Goal: Transaction & Acquisition: Book appointment/travel/reservation

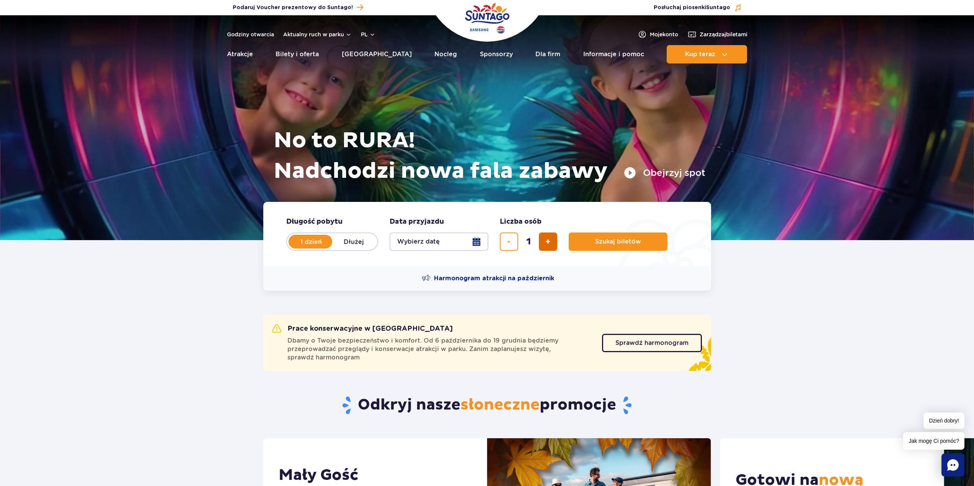
click at [547, 242] on span "dodaj bilet" at bounding box center [547, 242] width 5 height 0
type input "2"
click at [480, 241] on button "Wybierz datę" at bounding box center [439, 242] width 99 height 18
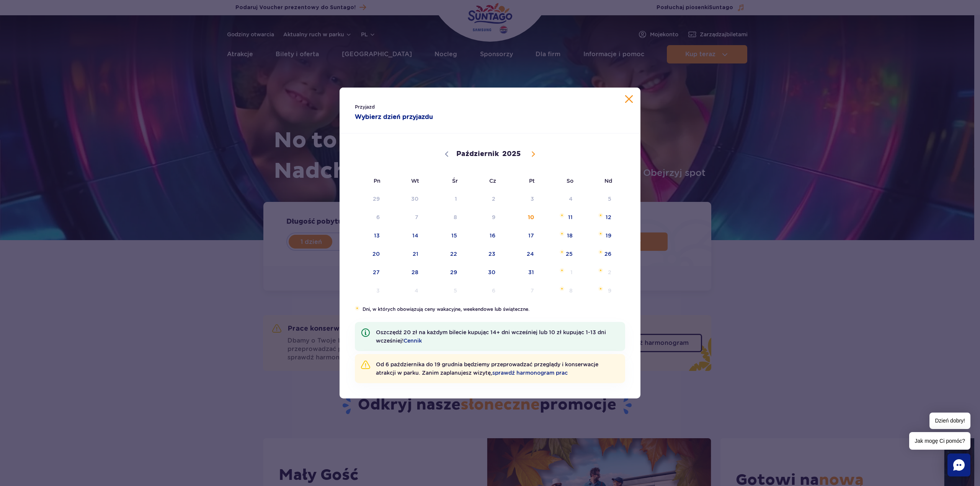
click at [529, 156] on span at bounding box center [533, 154] width 13 height 13
select select "10"
click at [558, 276] on span "29" at bounding box center [559, 273] width 39 height 18
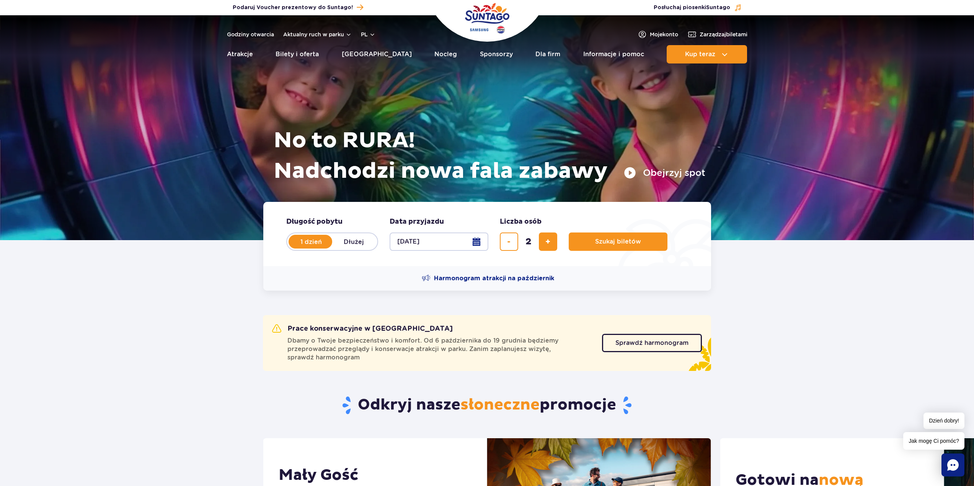
click at [486, 241] on button "[DATE]" at bounding box center [439, 242] width 99 height 18
select select "10"
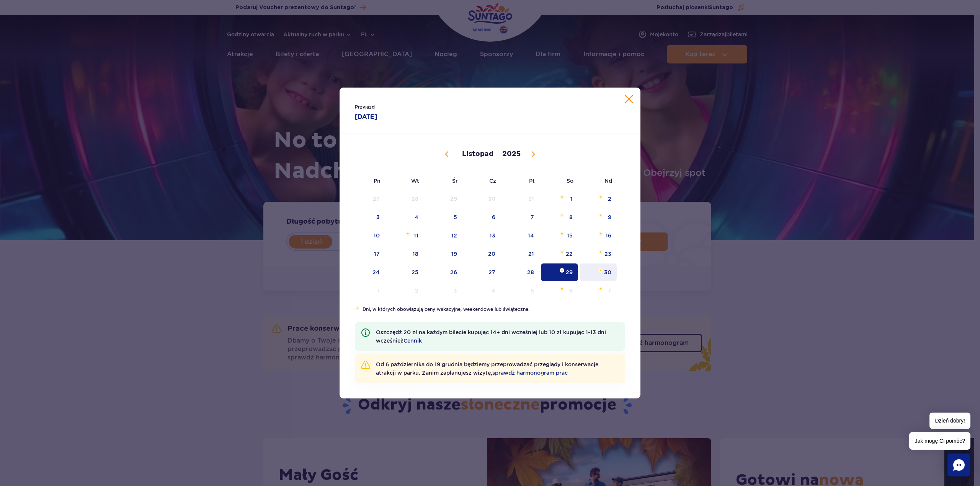
click at [604, 275] on span "30" at bounding box center [598, 273] width 39 height 18
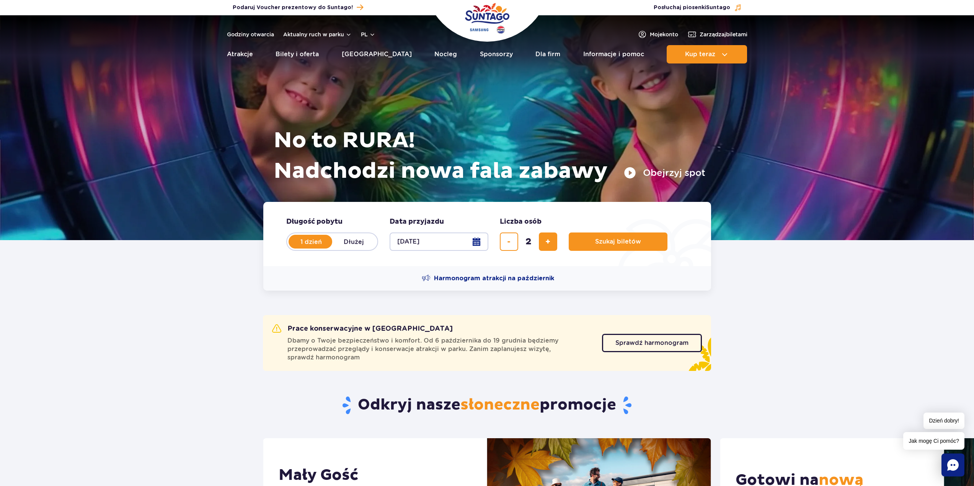
click at [359, 246] on label "Dłużej" at bounding box center [354, 242] width 44 height 16
click at [341, 248] on input "Dłużej" at bounding box center [336, 249] width 8 height 2
radio input "false"
radio input "true"
click at [485, 243] on button "Wybierz datę" at bounding box center [439, 242] width 99 height 18
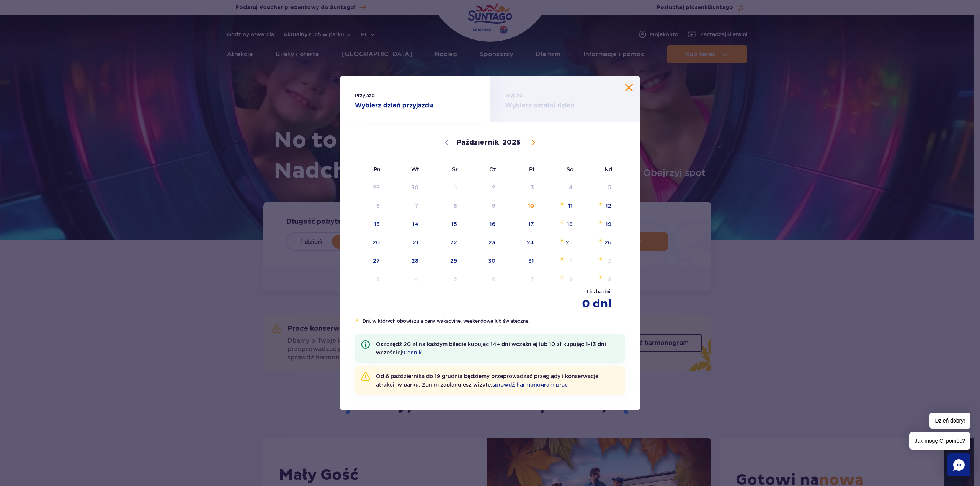
click at [532, 146] on span at bounding box center [533, 142] width 13 height 13
select select "10"
click at [437, 263] on span "26" at bounding box center [443, 261] width 39 height 18
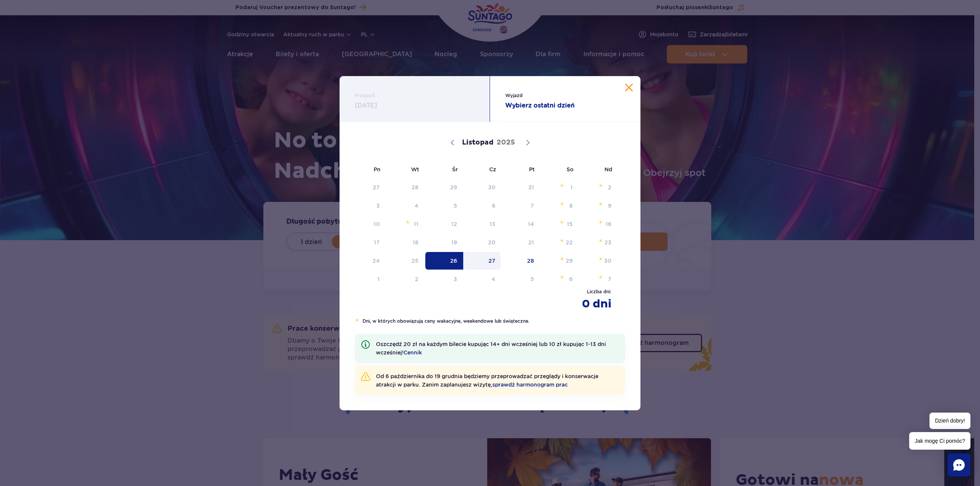
click at [498, 264] on span "27" at bounding box center [482, 261] width 39 height 18
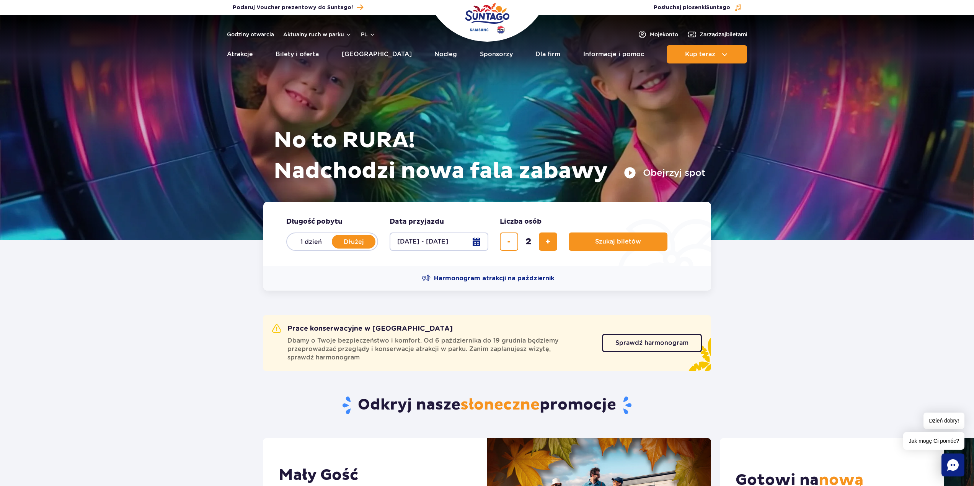
click at [476, 245] on button "[DATE] - [DATE]" at bounding box center [439, 242] width 99 height 18
select select "10"
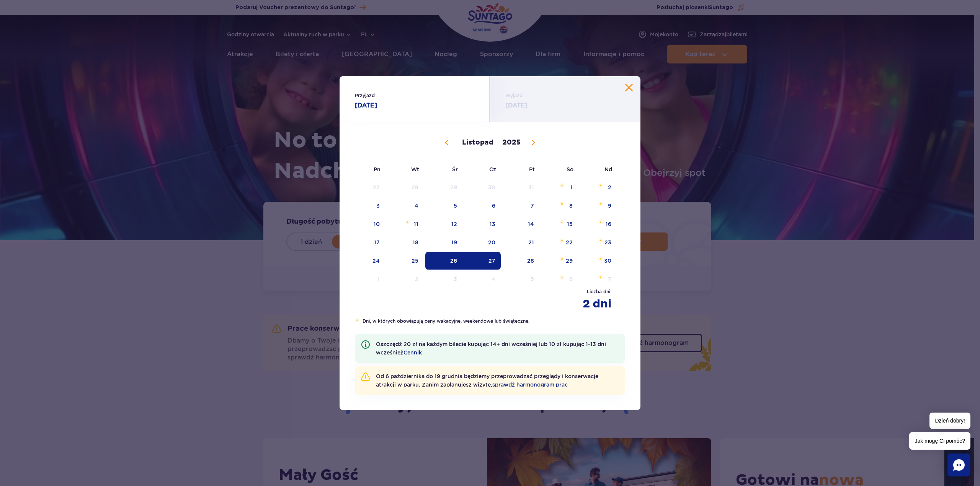
click at [495, 262] on span "27" at bounding box center [482, 261] width 39 height 18
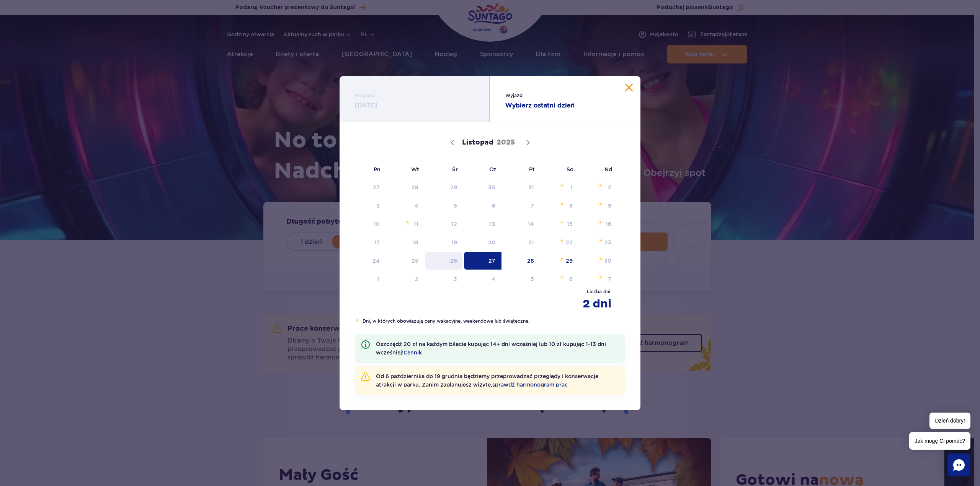
click at [444, 258] on span "26" at bounding box center [443, 261] width 39 height 18
click at [471, 261] on span "27" at bounding box center [482, 261] width 39 height 18
radio input "true"
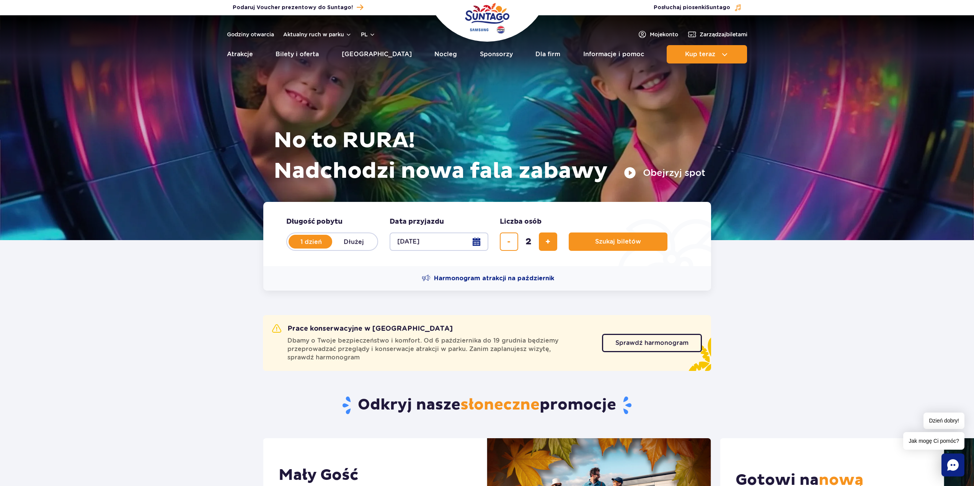
click at [462, 243] on button "[DATE]" at bounding box center [439, 242] width 99 height 18
select select "10"
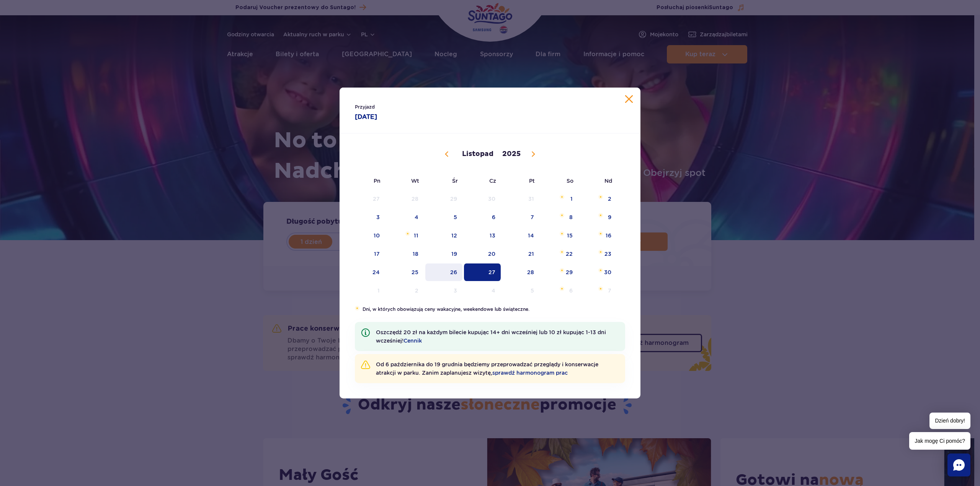
click at [444, 266] on span "26" at bounding box center [443, 273] width 39 height 18
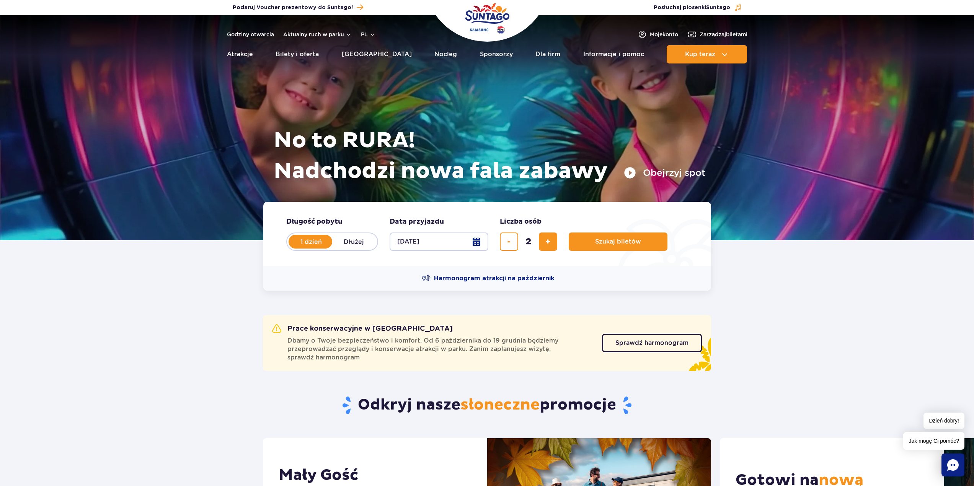
click at [476, 249] on button "[DATE]" at bounding box center [439, 242] width 99 height 18
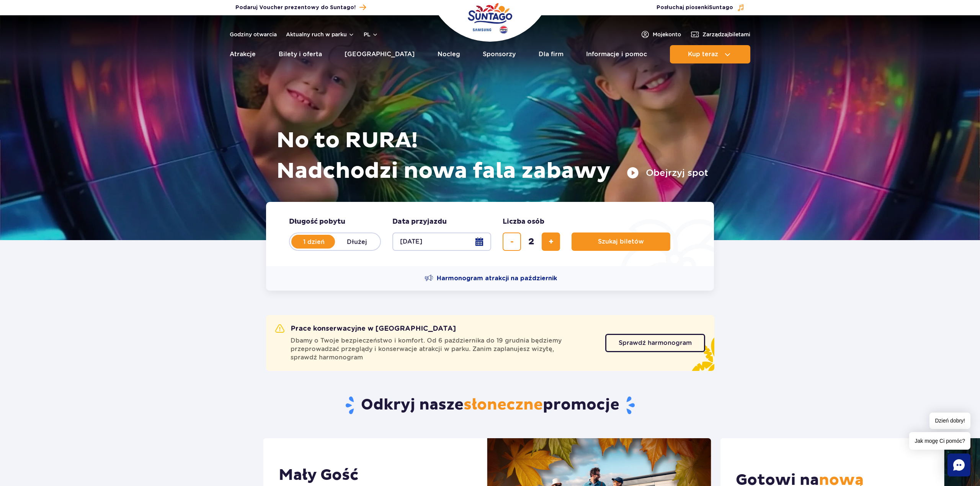
select select "10"
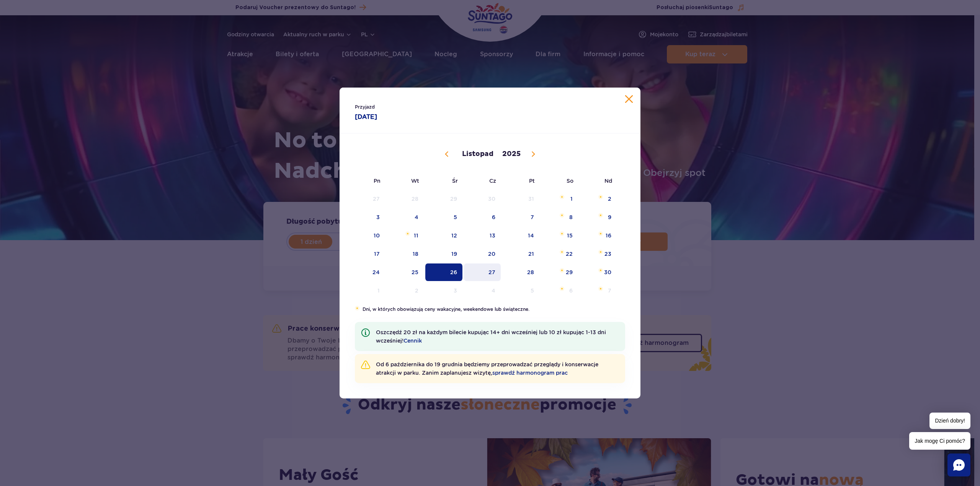
click at [474, 272] on span "27" at bounding box center [482, 273] width 39 height 18
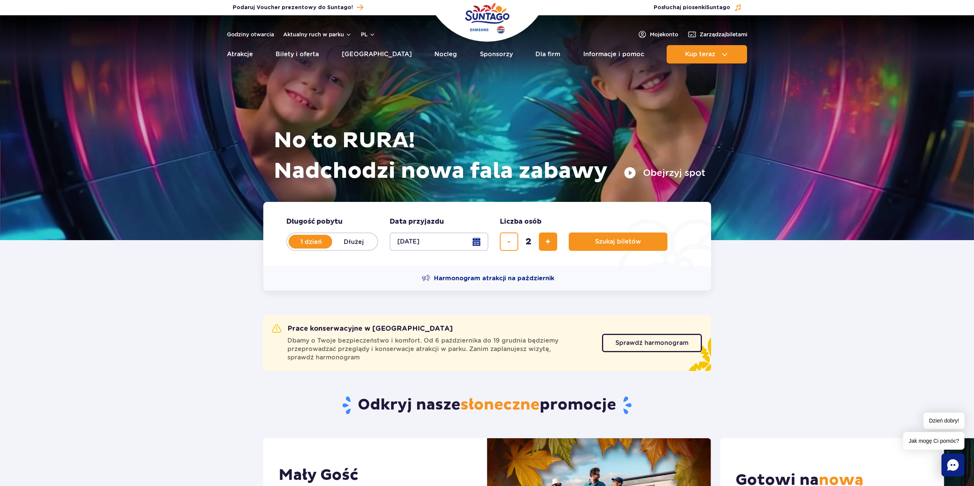
click at [346, 240] on label "Dłużej" at bounding box center [354, 242] width 44 height 16
click at [341, 248] on input "Dłużej" at bounding box center [336, 249] width 8 height 2
radio input "false"
radio input "true"
click at [483, 246] on button "Wybierz datę" at bounding box center [439, 242] width 99 height 18
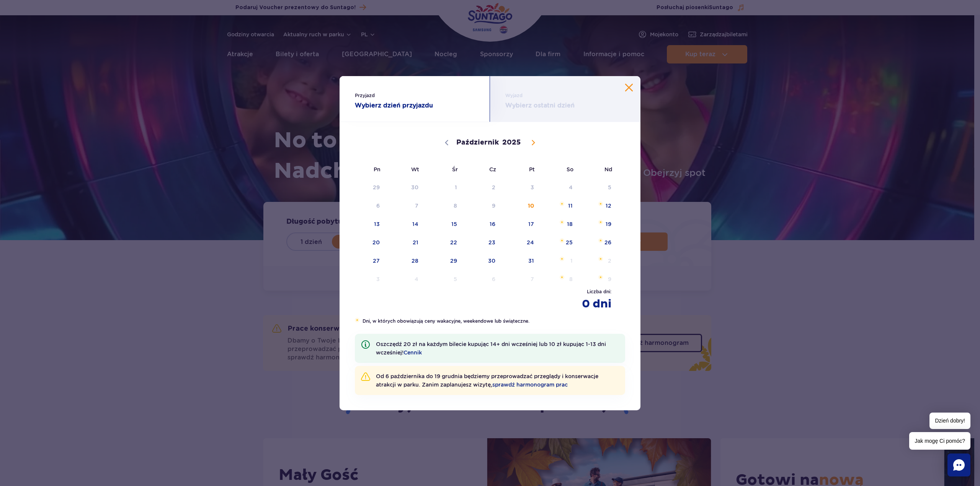
click at [530, 144] on icon at bounding box center [532, 142] width 5 height 5
select select "10"
click at [450, 257] on span "26" at bounding box center [443, 261] width 39 height 18
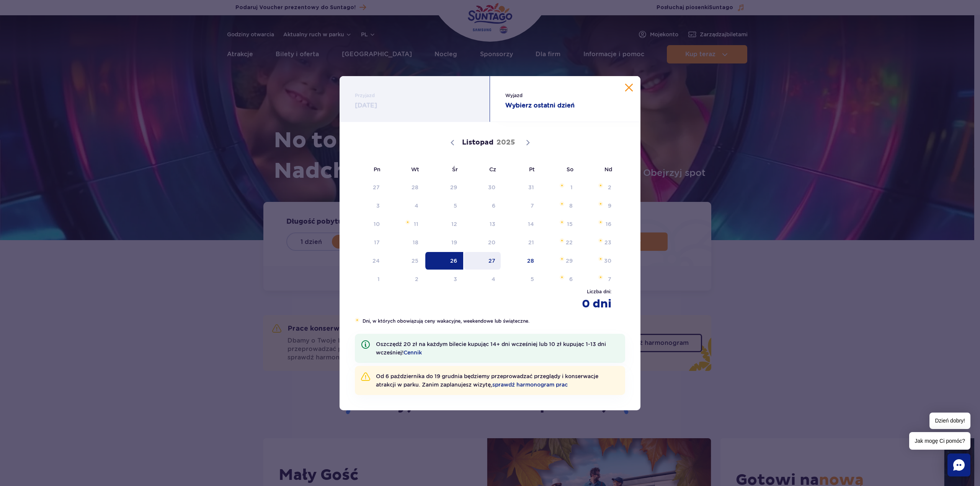
click at [497, 263] on span "27" at bounding box center [482, 261] width 39 height 18
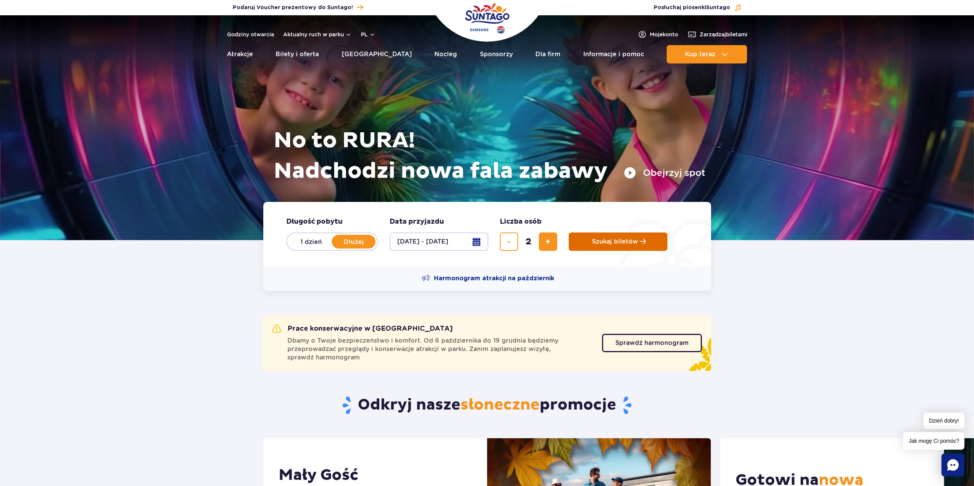
click at [608, 241] on span "Szukaj biletów" at bounding box center [615, 241] width 46 height 7
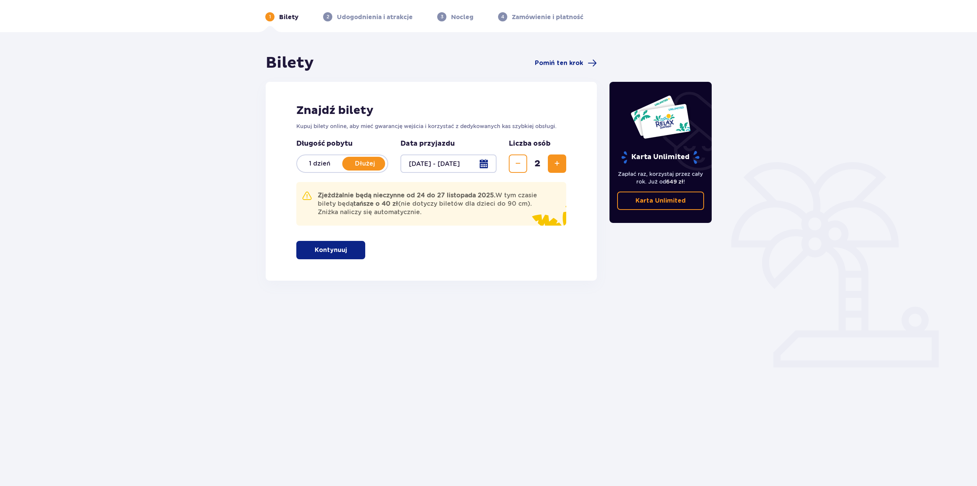
click at [342, 255] on button "Kontynuuj" at bounding box center [330, 250] width 69 height 18
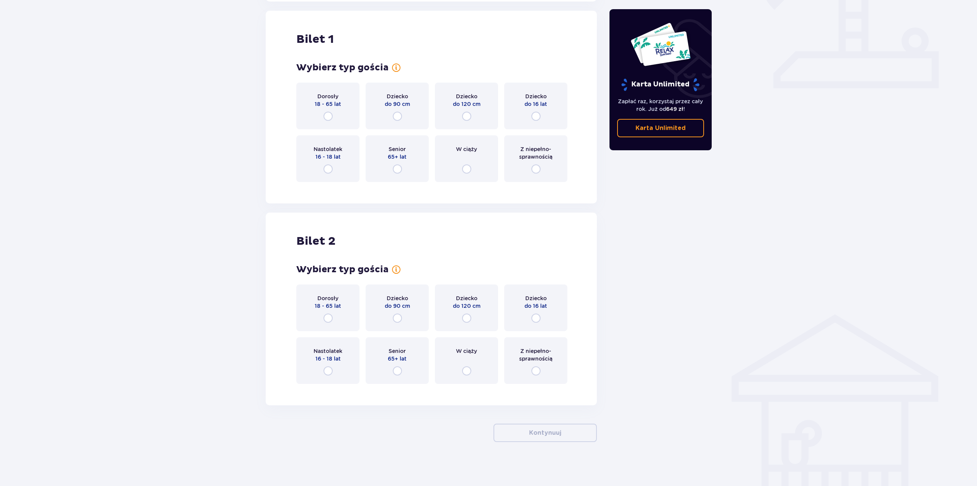
scroll to position [308, 0]
click at [324, 168] on input "radio" at bounding box center [327, 167] width 9 height 9
radio input "true"
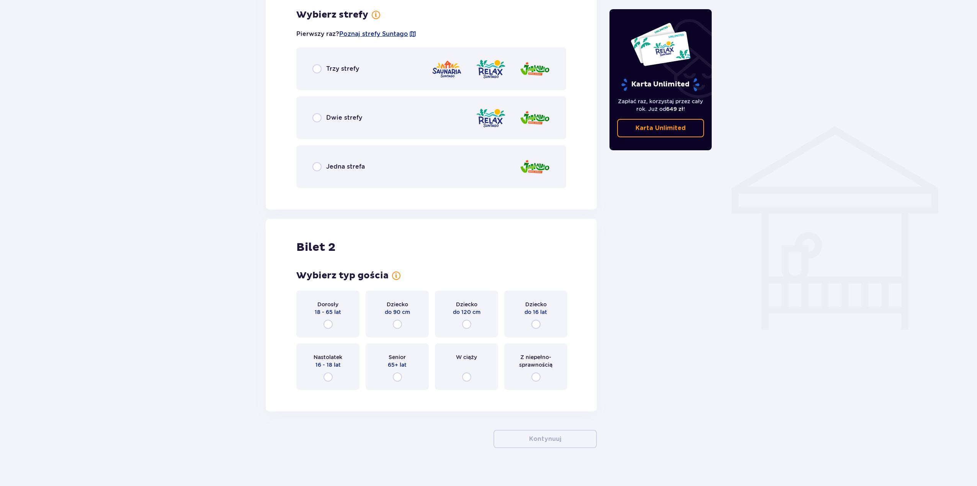
click at [388, 75] on div "Trzy strefy" at bounding box center [431, 68] width 270 height 43
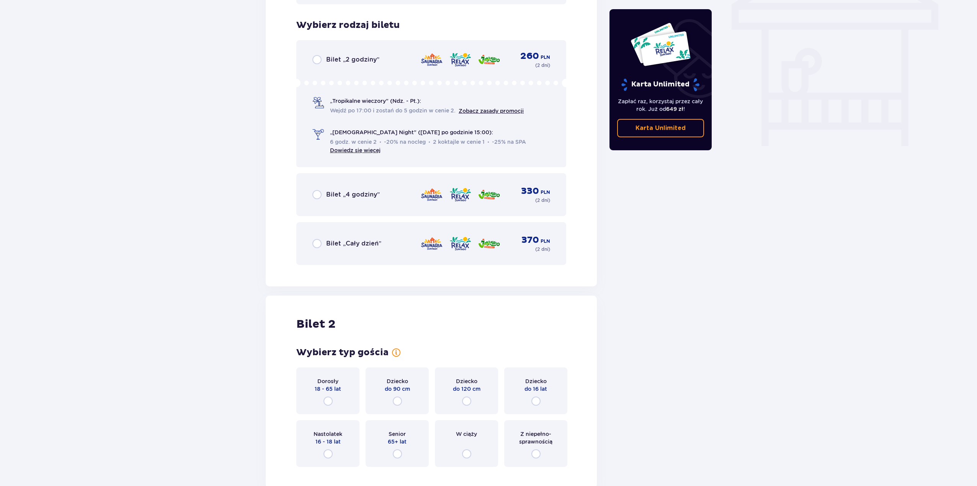
scroll to position [690, 0]
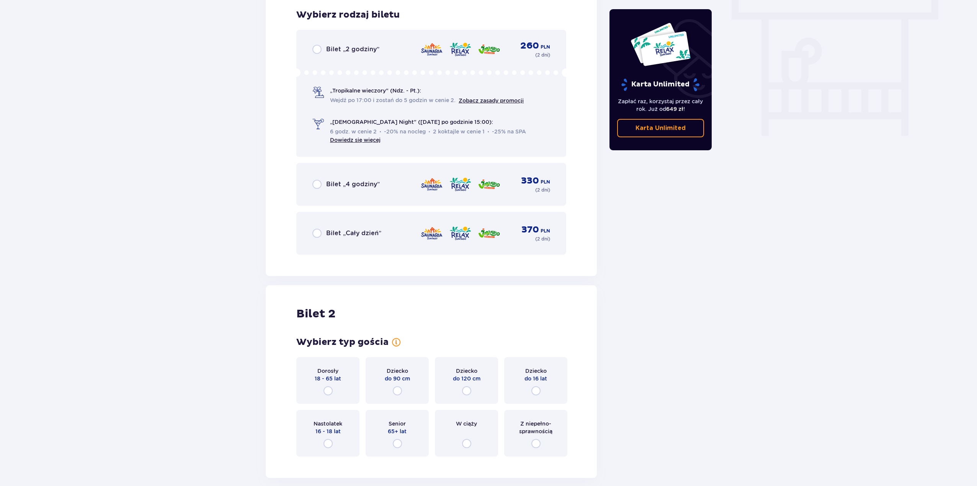
click at [370, 241] on div "Bilet „Cały dzień” 370 PLN ( 2 dni )" at bounding box center [431, 233] width 238 height 18
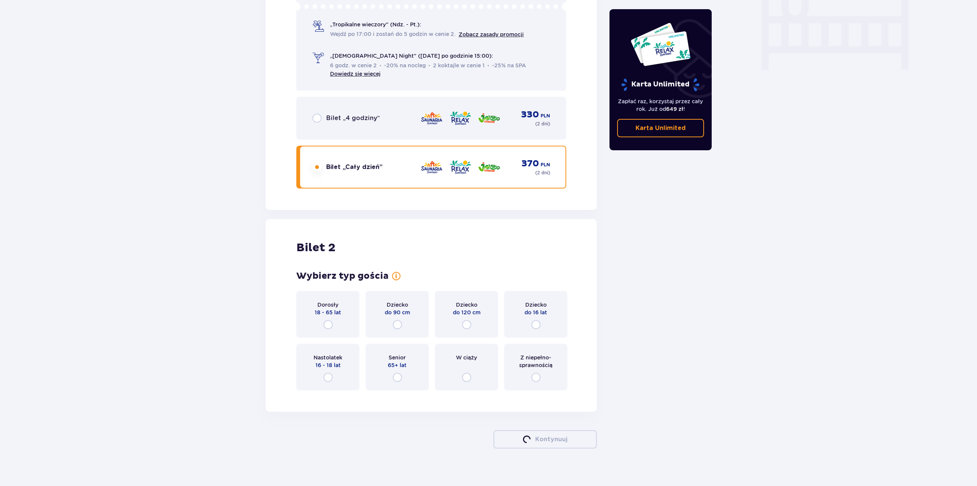
scroll to position [764, 0]
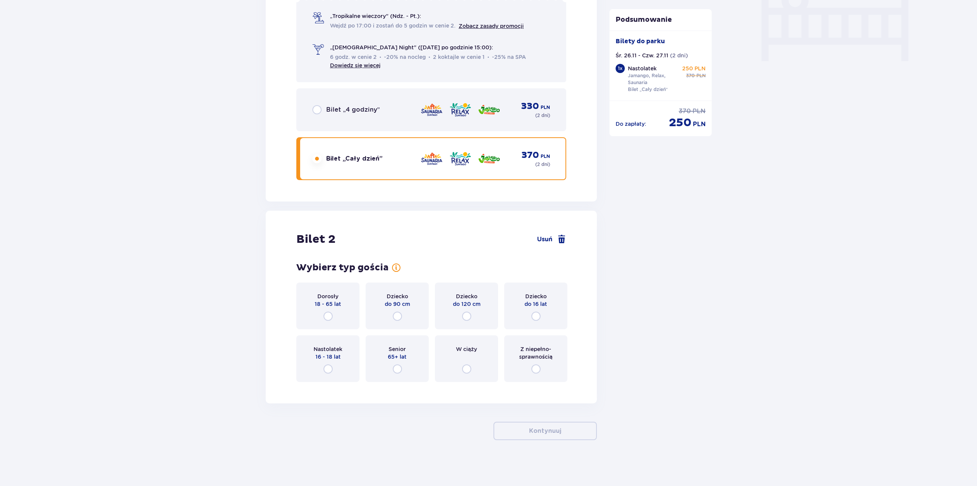
click at [330, 318] on input "radio" at bounding box center [327, 316] width 9 height 9
radio input "true"
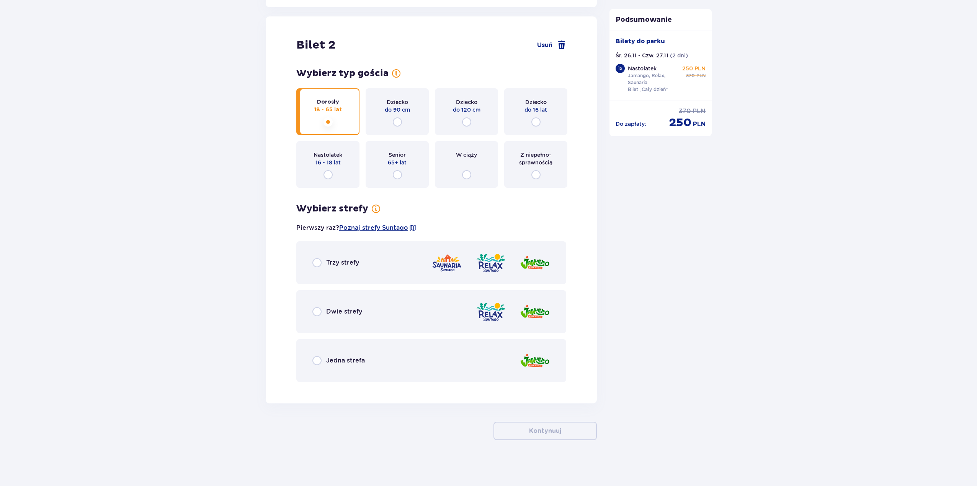
click at [380, 256] on div "Trzy strefy" at bounding box center [431, 262] width 270 height 43
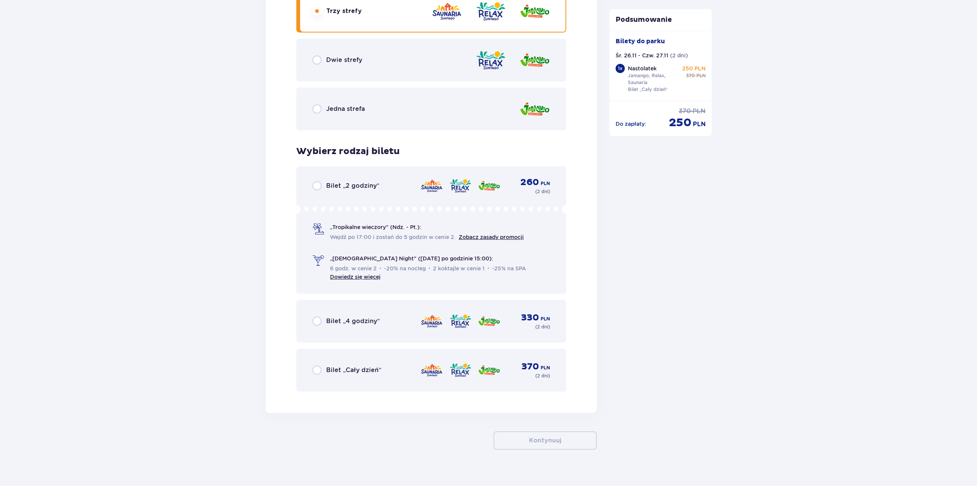
scroll to position [1220, 0]
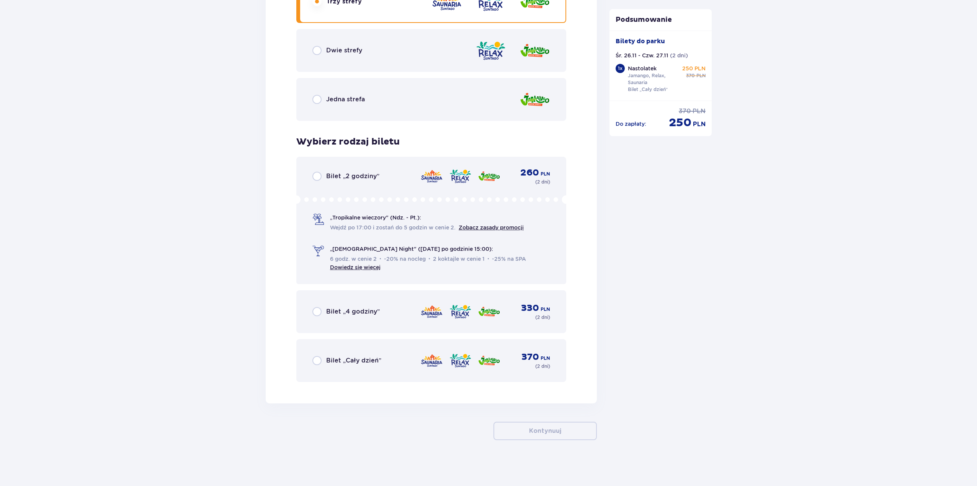
click at [346, 362] on span "Bilet „Cały dzień”" at bounding box center [353, 361] width 55 height 8
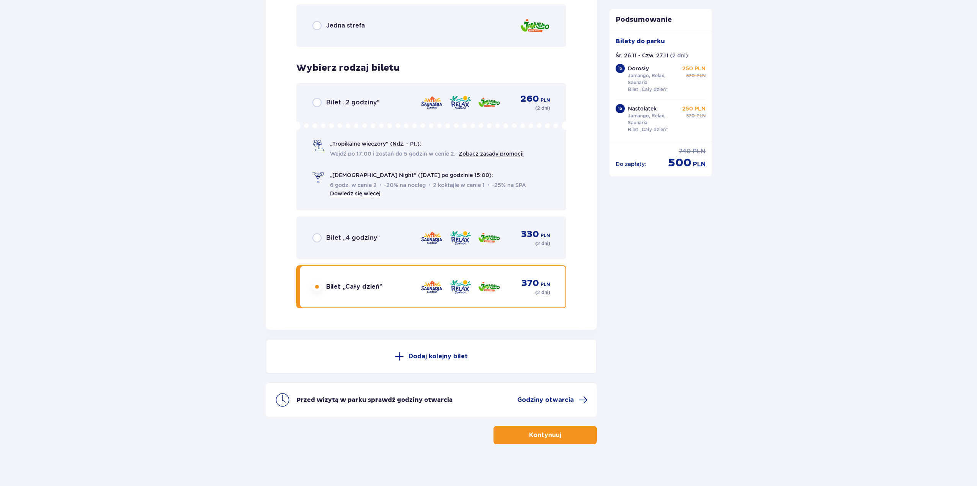
scroll to position [1298, 0]
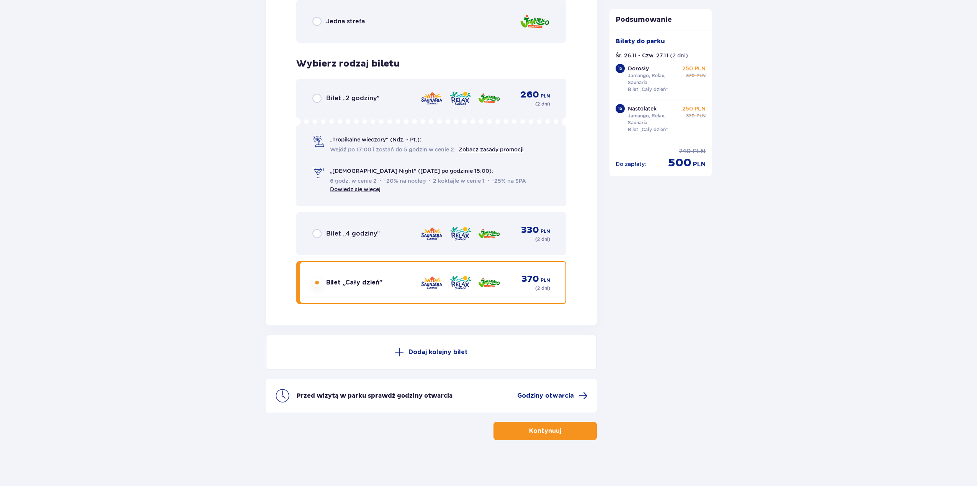
click at [519, 432] on button "Kontynuuj" at bounding box center [544, 431] width 103 height 18
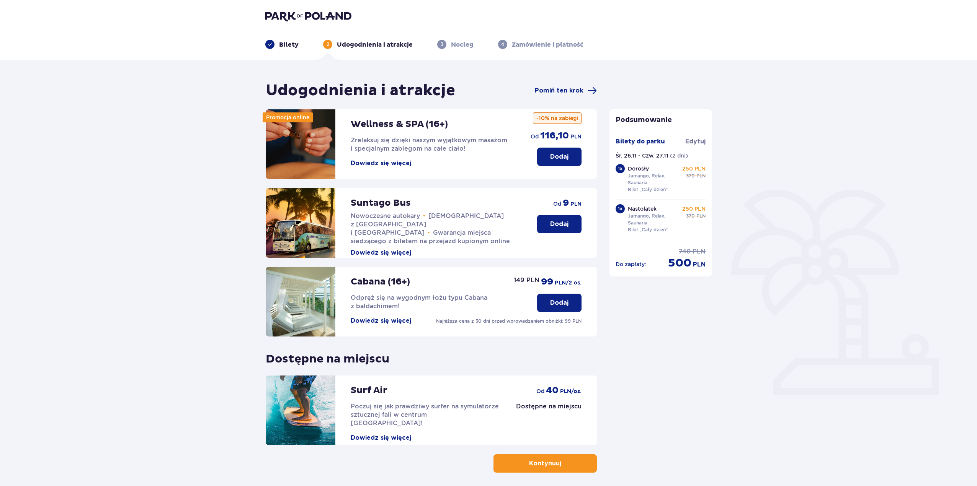
click at [537, 467] on p "Kontynuuj" at bounding box center [545, 464] width 32 height 8
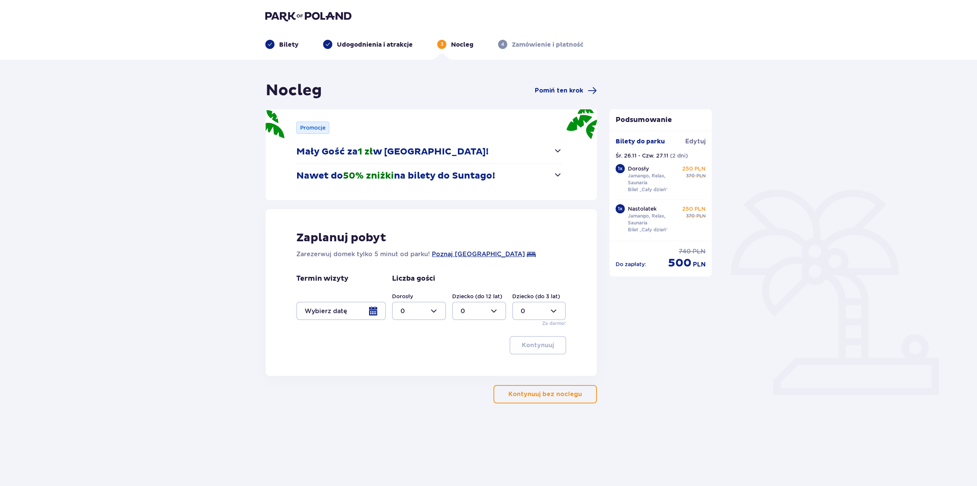
click at [422, 312] on div at bounding box center [419, 311] width 54 height 18
click at [415, 305] on div at bounding box center [419, 311] width 54 height 18
click at [415, 307] on div at bounding box center [419, 311] width 54 height 18
click at [407, 328] on div "2" at bounding box center [418, 328] width 37 height 8
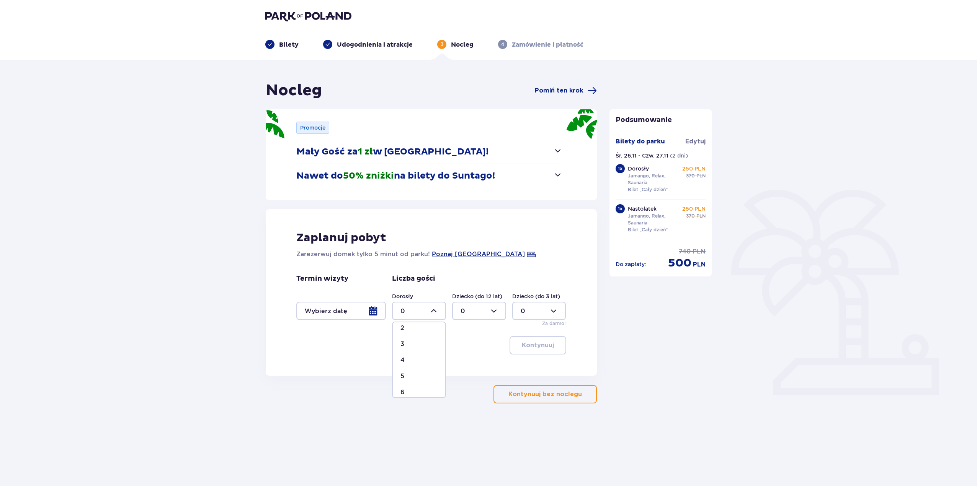
type input "2"
click at [372, 313] on div at bounding box center [341, 311] width 90 height 18
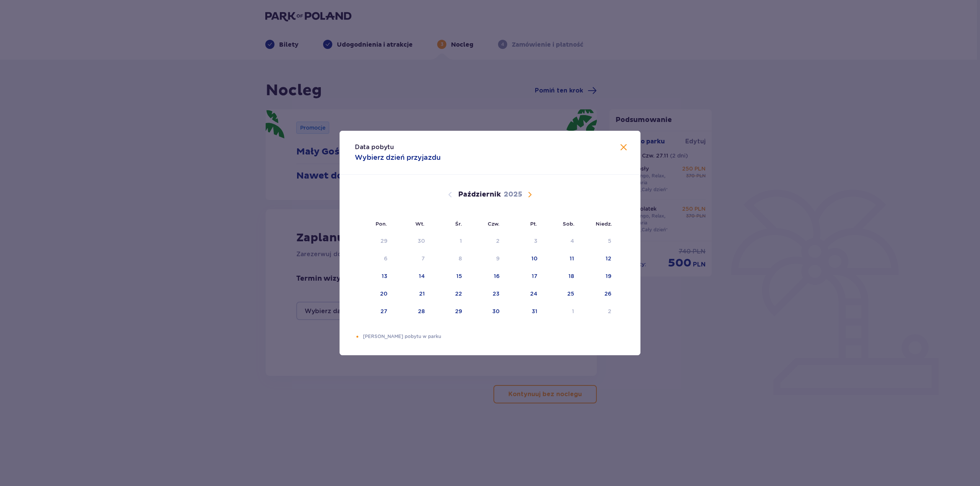
click at [531, 196] on span "Następny miesiąc" at bounding box center [529, 194] width 9 height 9
click at [458, 307] on div "26" at bounding box center [448, 311] width 37 height 17
click at [493, 311] on div "27" at bounding box center [495, 312] width 7 height 8
type input "[DATE] - [DATE]"
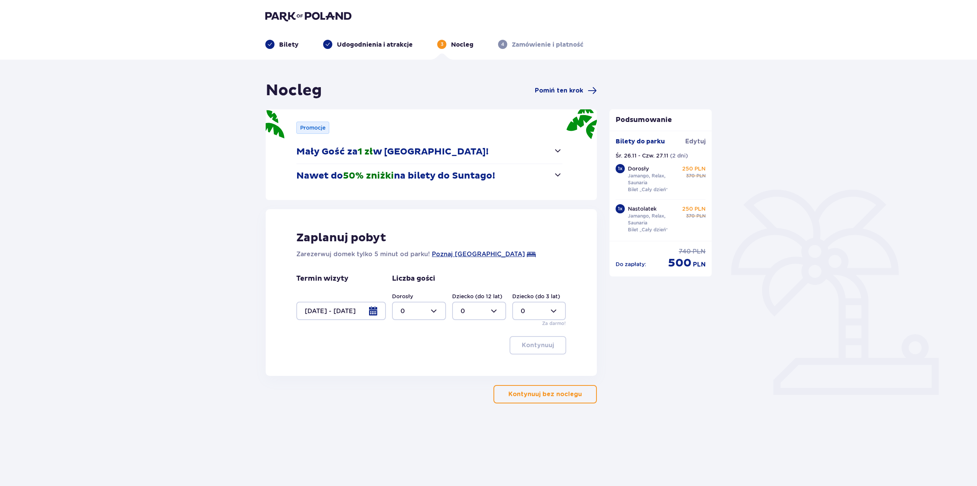
click at [437, 308] on div at bounding box center [419, 311] width 54 height 18
click at [410, 368] on div "2" at bounding box center [418, 366] width 37 height 8
type input "2"
click at [535, 352] on button "Kontynuuj" at bounding box center [537, 345] width 57 height 18
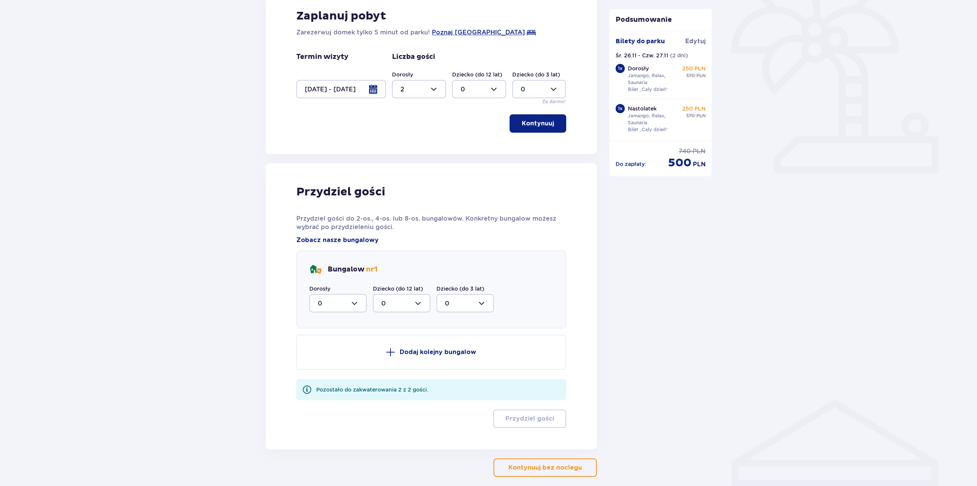
scroll to position [220, 0]
click at [341, 299] on div at bounding box center [337, 305] width 57 height 18
click at [334, 362] on div "2" at bounding box center [338, 360] width 41 height 8
type input "2"
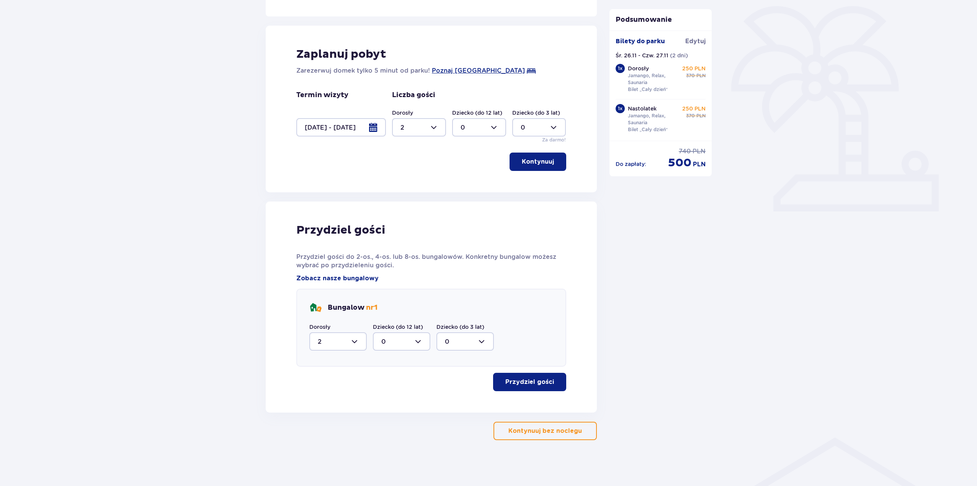
scroll to position [184, 0]
click at [514, 379] on p "Przydziel gości" at bounding box center [529, 382] width 49 height 8
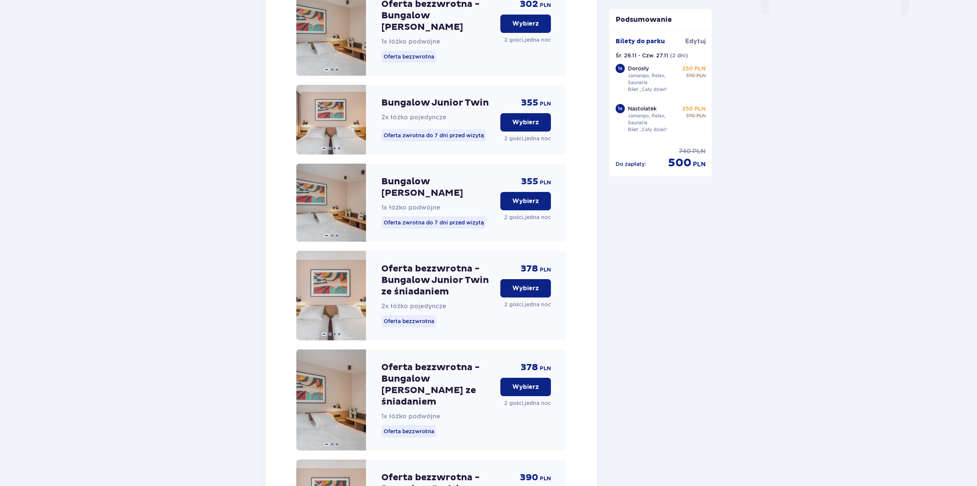
scroll to position [788, 0]
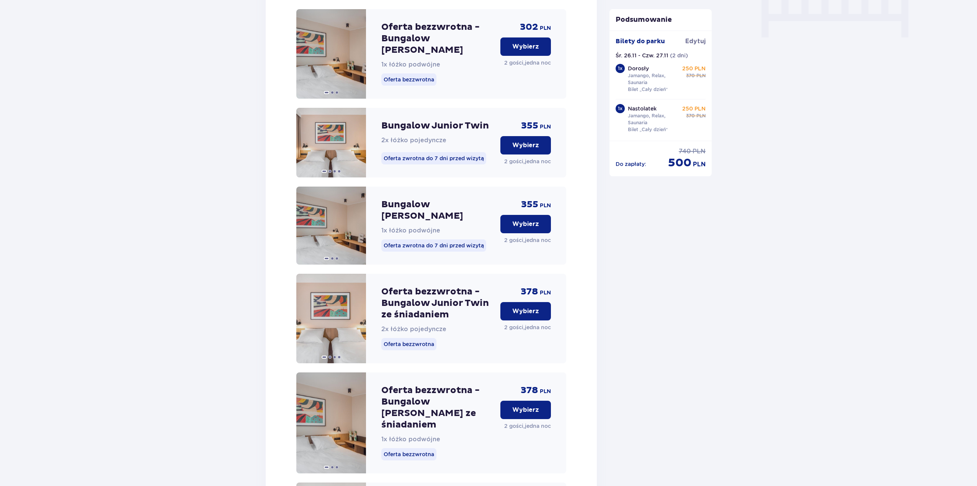
click at [521, 406] on p "Wybierz" at bounding box center [525, 410] width 27 height 8
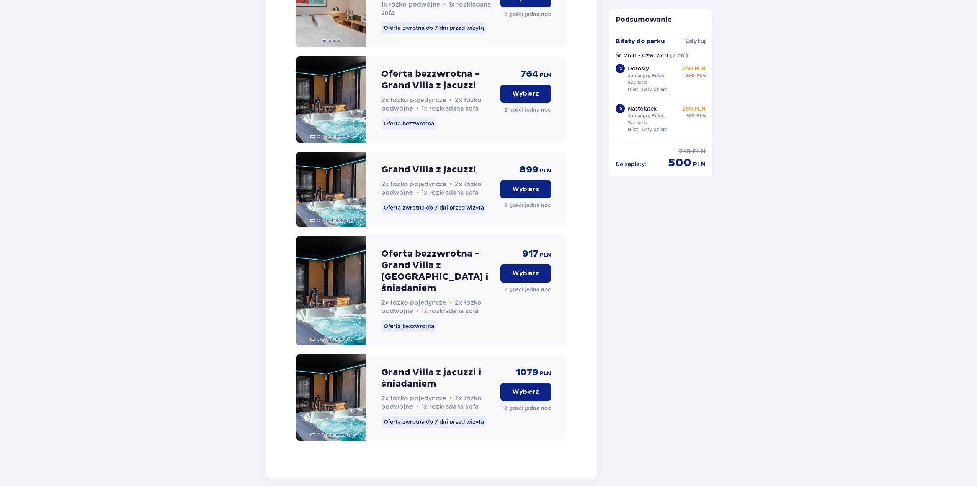
scroll to position [2184, 0]
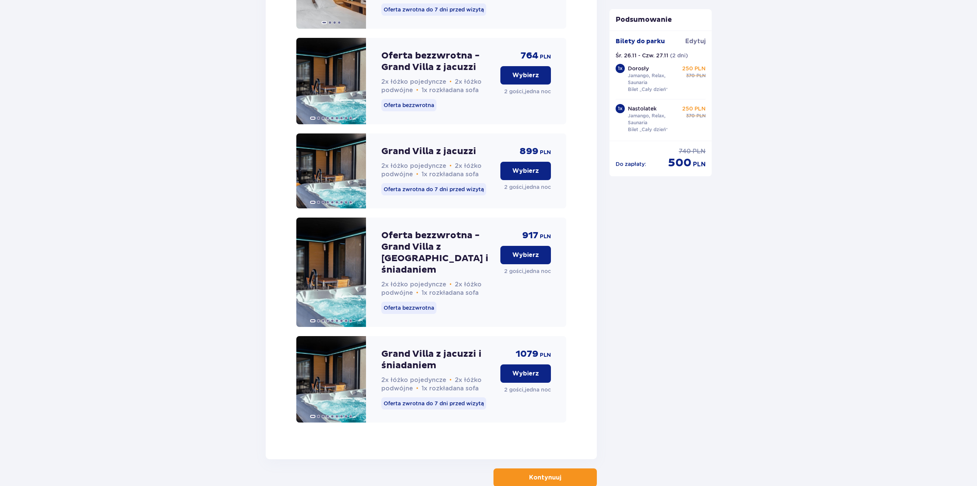
click at [536, 474] on p "Kontynuuj" at bounding box center [545, 478] width 32 height 8
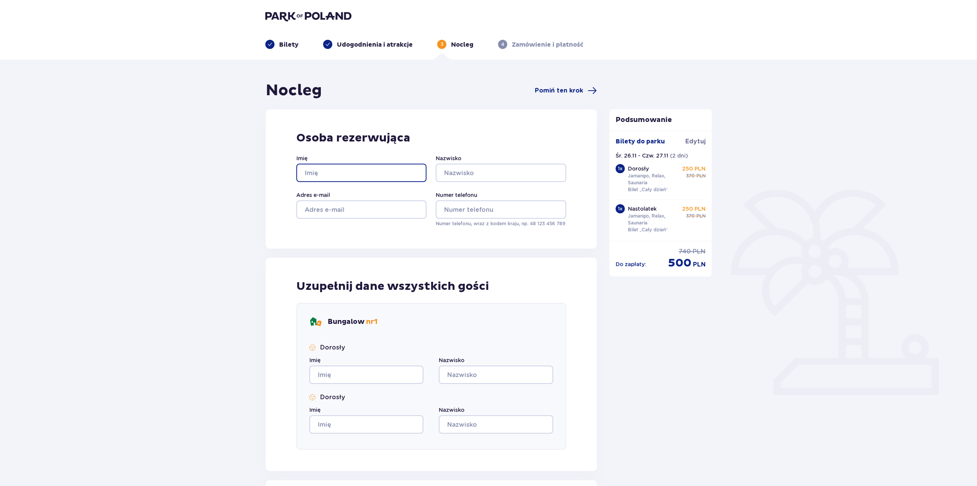
click at [360, 172] on input "Imię" at bounding box center [361, 173] width 130 height 18
type input "dwadawd"
click at [484, 173] on input "Nazwisko" at bounding box center [501, 173] width 130 height 18
type input "awdawd"
click at [324, 207] on input "Adres e-mail" at bounding box center [361, 210] width 130 height 18
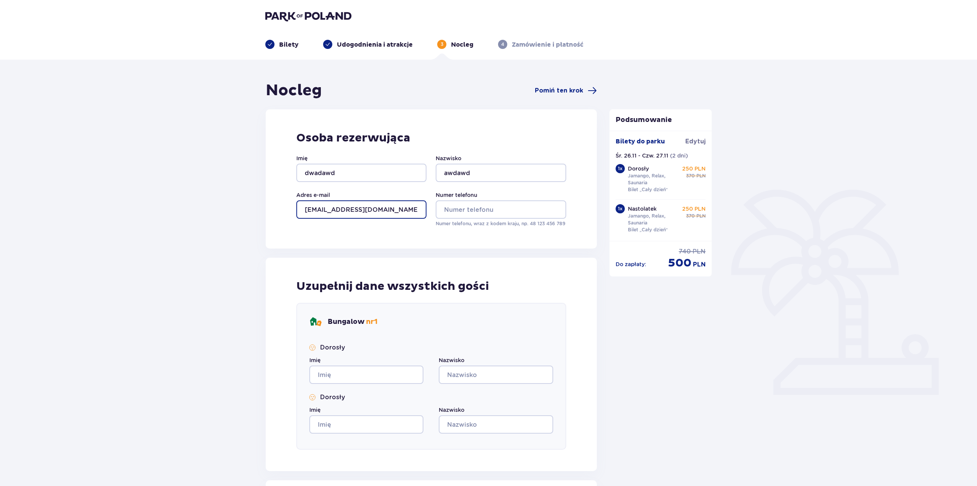
type input "awdawd@gmail.com"
click at [477, 209] on input "Numer telefonu" at bounding box center [501, 210] width 130 height 18
type input "223124421"
click at [489, 254] on div "Nocleg Pomiń ten krok Osoba rezerwująca Imię dwadawd Nazwisko awdawd Adres e-ma…" at bounding box center [431, 314] width 331 height 467
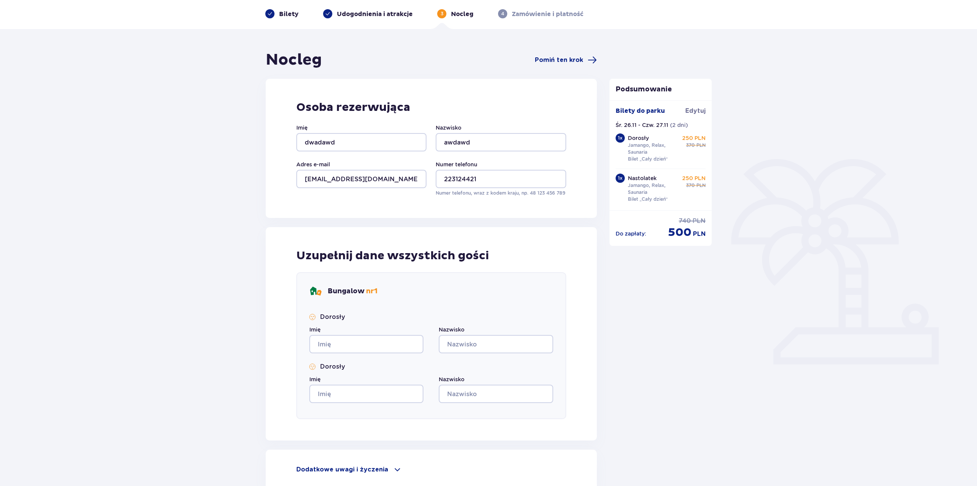
scroll to position [108, 0]
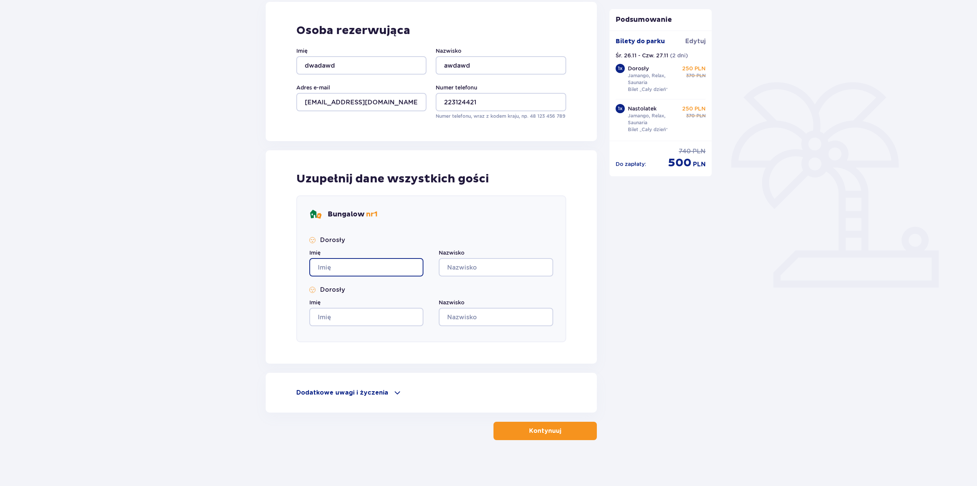
click at [359, 268] on input "Imię" at bounding box center [366, 267] width 114 height 18
type input "213123"
click at [468, 266] on input "Nazwisko" at bounding box center [496, 267] width 114 height 18
type input "123123"
click at [391, 318] on input "Imię" at bounding box center [366, 317] width 114 height 18
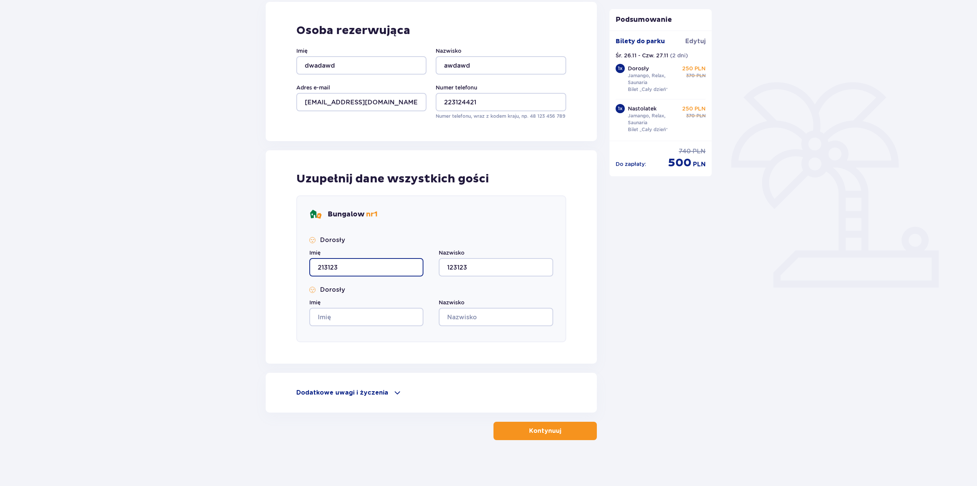
drag, startPoint x: 294, startPoint y: 271, endPoint x: 281, endPoint y: 271, distance: 13.0
click at [282, 271] on div "Uzupełnij dane wszystkich gości Bungalow nr 1 Dorosły Imię 213123 Nazwisko 1231…" at bounding box center [431, 257] width 331 height 214
drag, startPoint x: 490, startPoint y: 263, endPoint x: 414, endPoint y: 263, distance: 76.2
click at [414, 263] on div "Imię Nazwisko 123123" at bounding box center [431, 263] width 244 height 28
type input "awdawd"
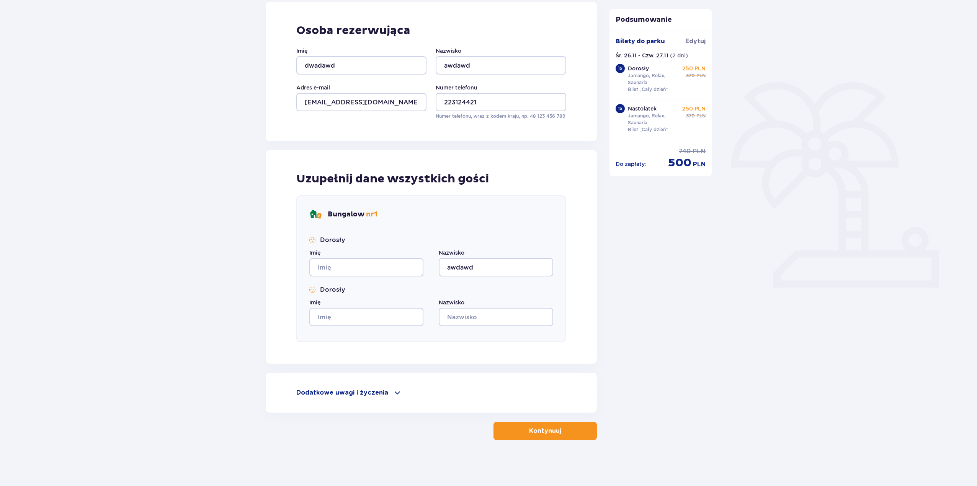
drag, startPoint x: 374, startPoint y: 256, endPoint x: 370, endPoint y: 269, distance: 14.3
click at [373, 257] on div "Imię" at bounding box center [366, 263] width 114 height 28
click at [369, 271] on input "Imię" at bounding box center [366, 267] width 114 height 18
type input "awdawdaw"
click at [329, 326] on input "Imię" at bounding box center [366, 317] width 114 height 18
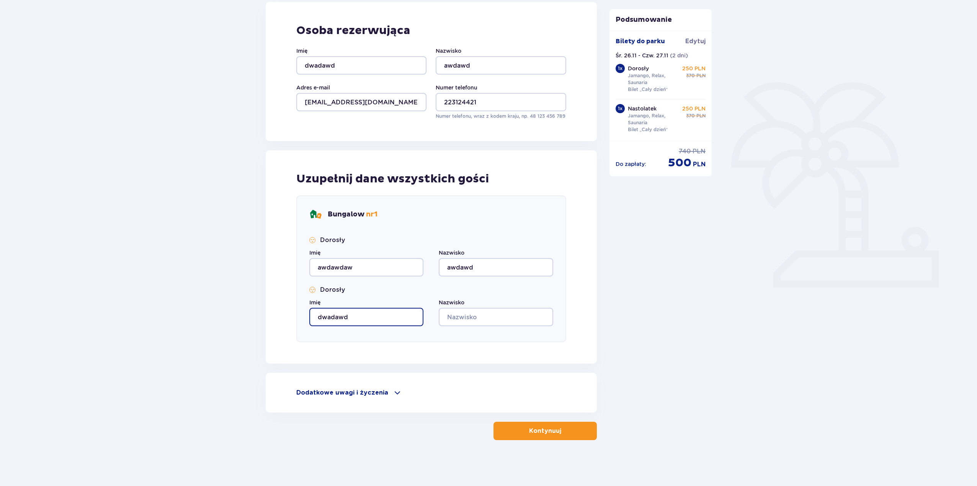
type input "dwadawd"
click at [467, 319] on input "Nazwisko" at bounding box center [496, 317] width 114 height 18
type input "awdawd"
click at [540, 429] on p "Kontynuuj" at bounding box center [545, 431] width 32 height 8
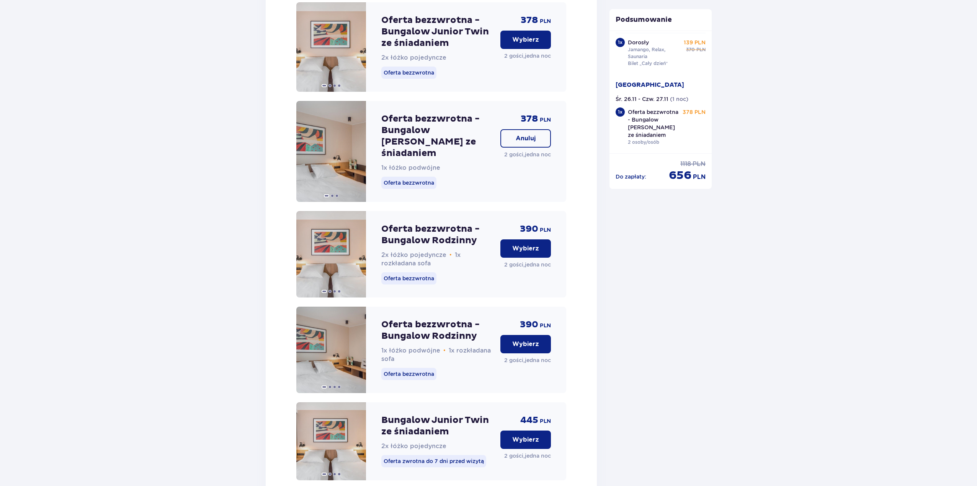
scroll to position [1049, 0]
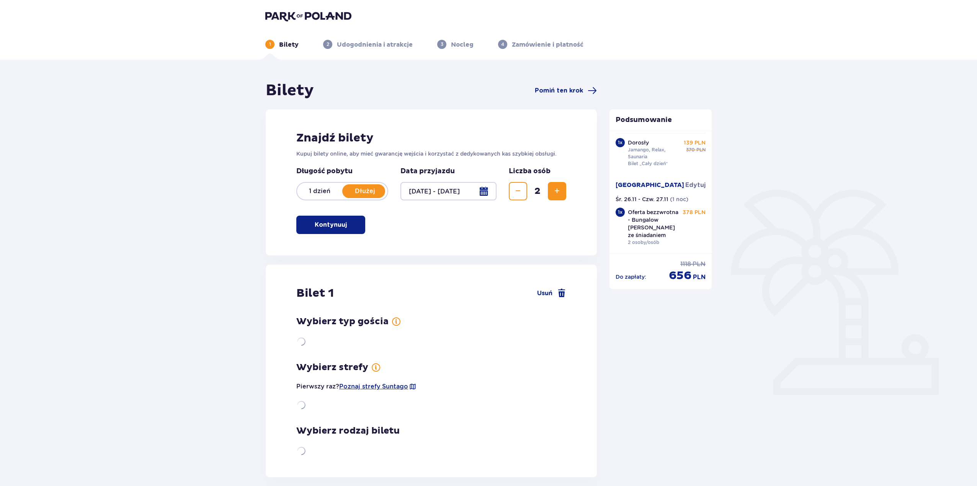
scroll to position [28, 0]
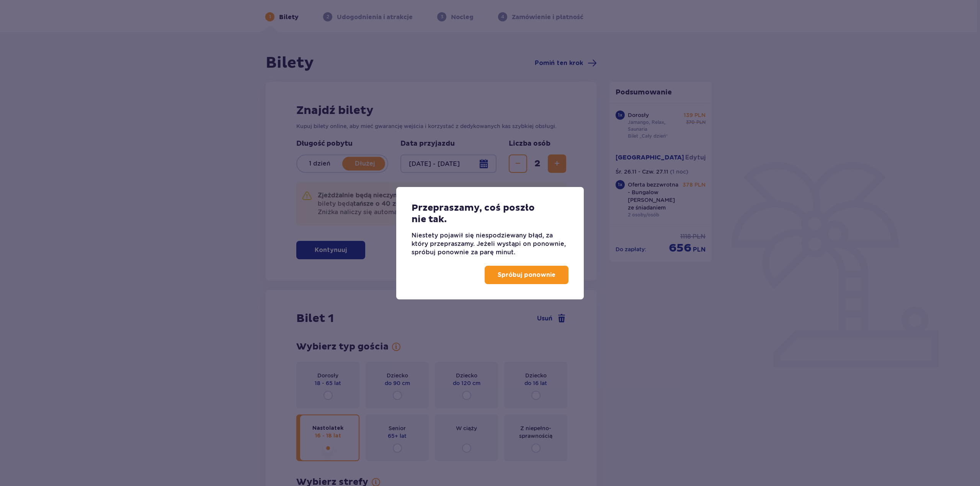
click at [506, 272] on p "Spróbuj ponownie" at bounding box center [527, 275] width 58 height 8
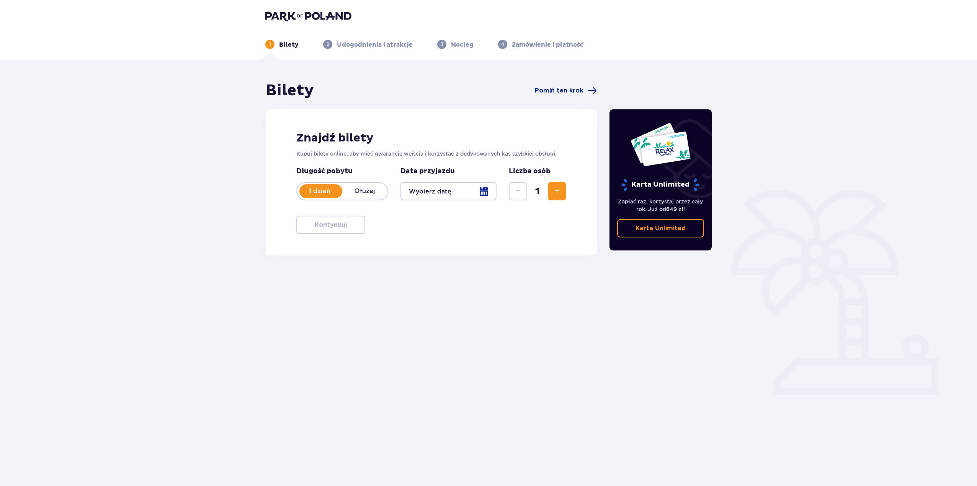
click at [361, 194] on p "Dłużej" at bounding box center [364, 191] width 45 height 8
click at [445, 192] on div at bounding box center [448, 191] width 96 height 18
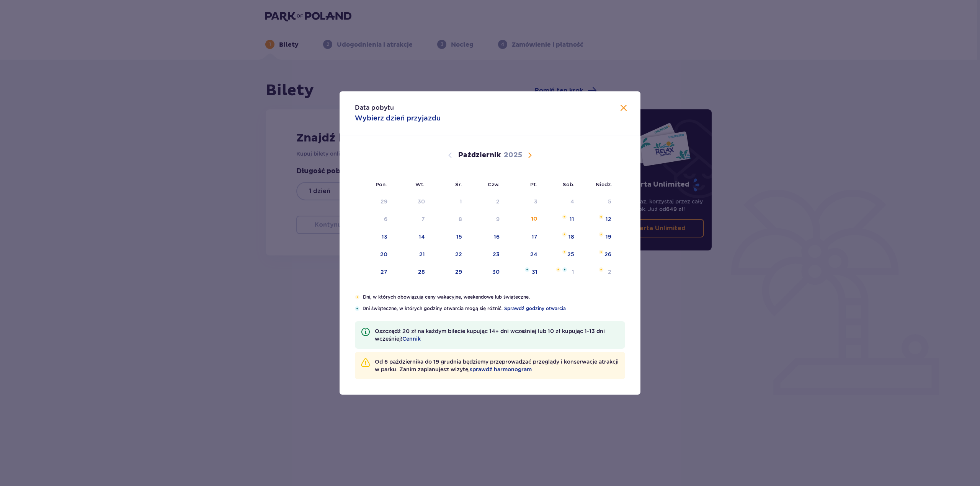
click at [529, 156] on span "Następny miesiąc" at bounding box center [529, 155] width 9 height 9
click at [529, 155] on span "Następny miesiąc" at bounding box center [529, 155] width 9 height 9
click at [537, 154] on div "Grudzień 2025" at bounding box center [489, 155] width 253 height 9
click at [527, 153] on span "Następny miesiąc" at bounding box center [529, 155] width 9 height 9
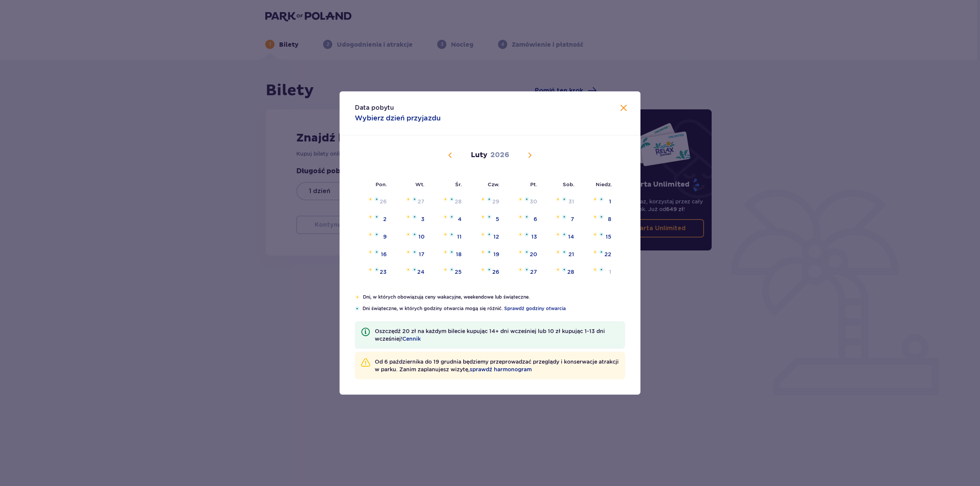
click at [527, 153] on span "Następny miesiąc" at bounding box center [529, 155] width 9 height 9
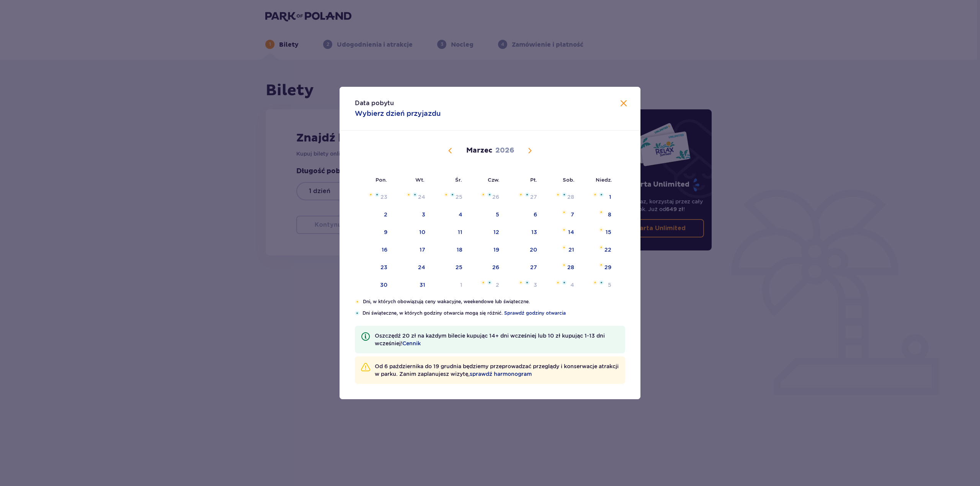
click at [527, 153] on span "Następny miesiąc" at bounding box center [529, 150] width 9 height 9
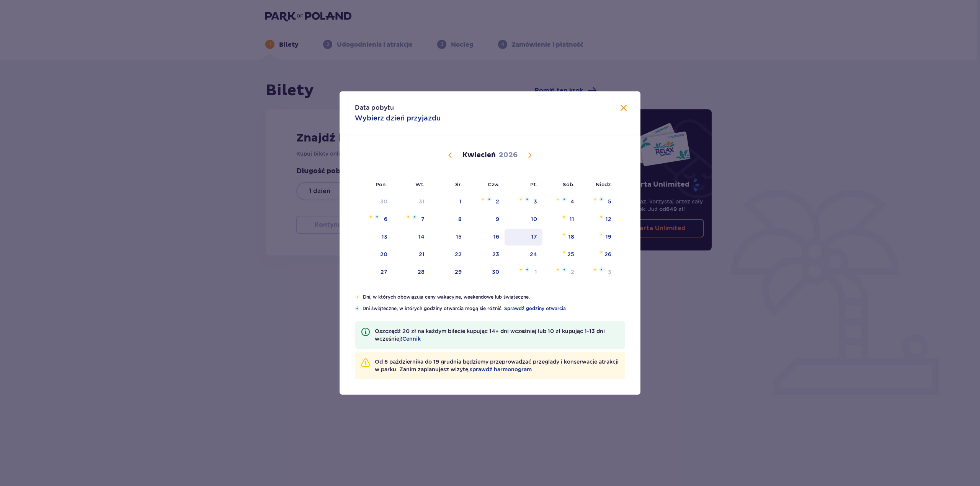
click at [519, 235] on div "17" at bounding box center [523, 237] width 38 height 17
click at [561, 239] on div "18" at bounding box center [560, 237] width 37 height 17
type input "17.04.26 - 18.04.26"
click at [253, 246] on div "Bilety Pomiń ten krok Znajdź bilety Kupuj bilety online, aby mieć gwarancję wej…" at bounding box center [488, 225] width 977 height 330
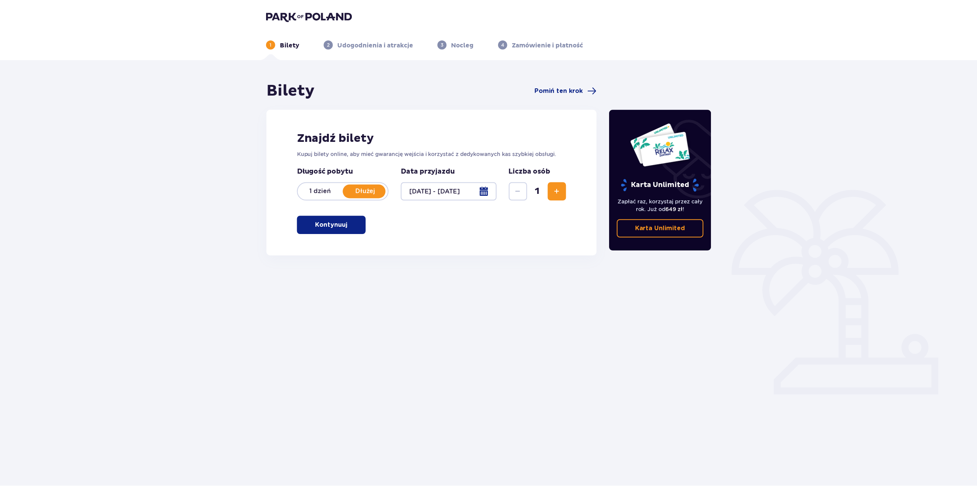
scroll to position [28, 0]
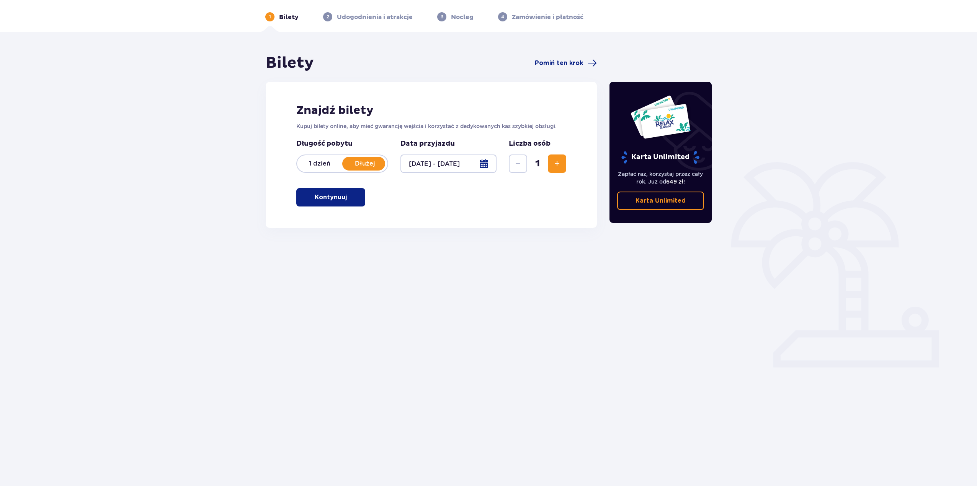
click at [557, 163] on span "Zwiększ" at bounding box center [556, 163] width 9 height 9
click at [344, 195] on span "button" at bounding box center [348, 197] width 9 height 9
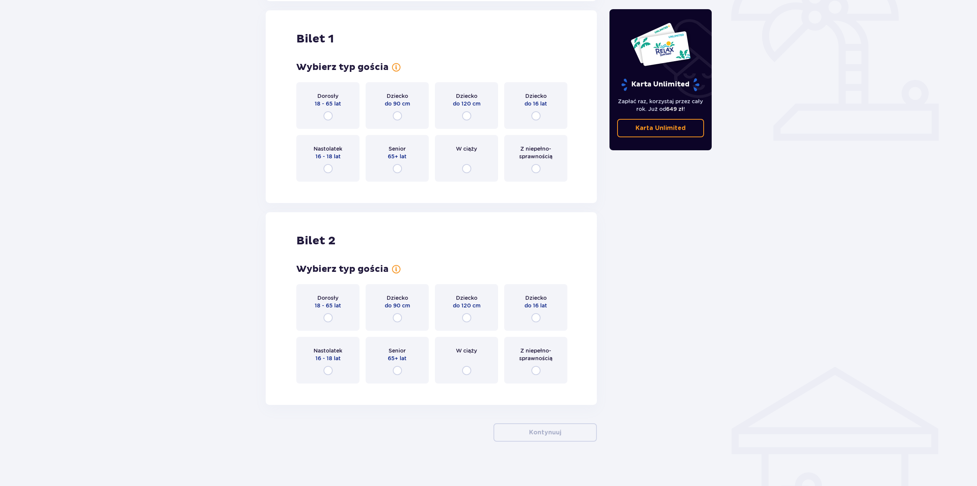
scroll to position [256, 0]
click at [333, 122] on div "Dorosły 18 - 65 lat" at bounding box center [327, 104] width 63 height 47
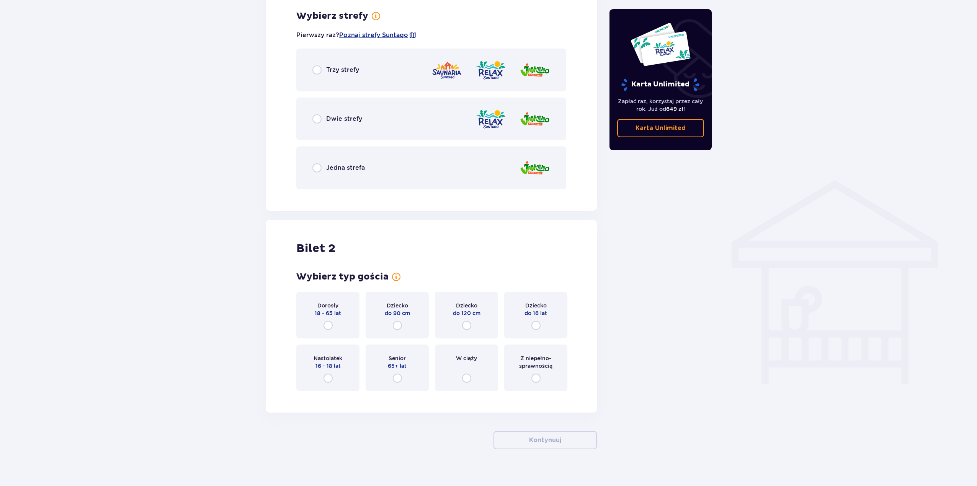
scroll to position [442, 0]
click at [377, 74] on div "Trzy strefy" at bounding box center [431, 68] width 270 height 43
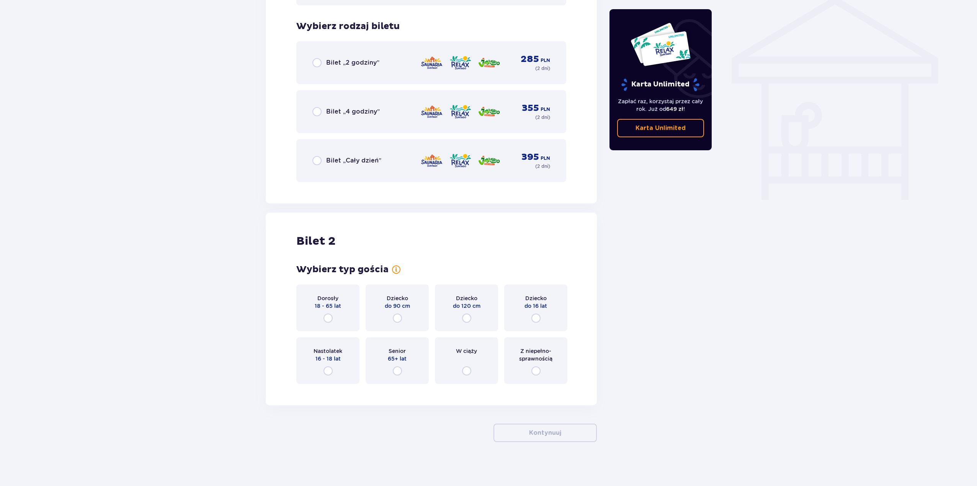
scroll to position [627, 0]
click at [362, 156] on span "Bilet „Cały dzień”" at bounding box center [353, 159] width 55 height 8
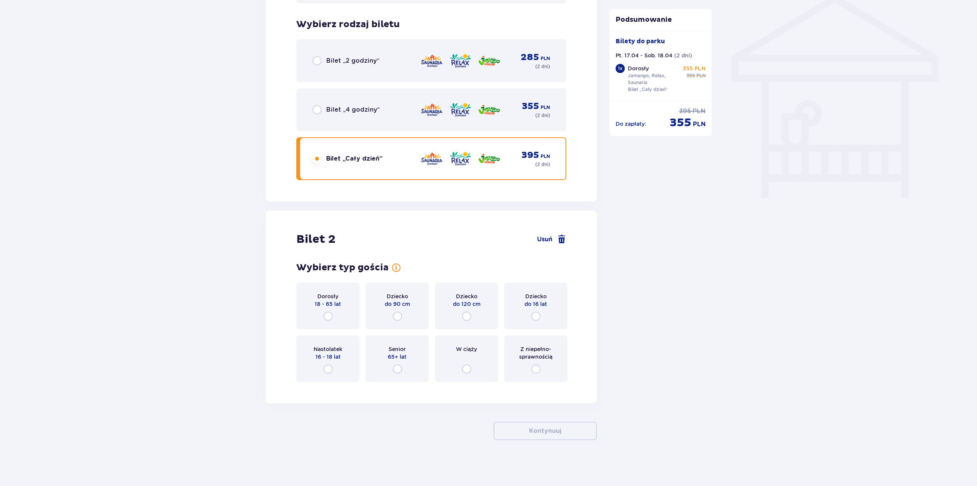
click at [331, 310] on div "Dorosły 18 - 65 lat" at bounding box center [327, 306] width 63 height 47
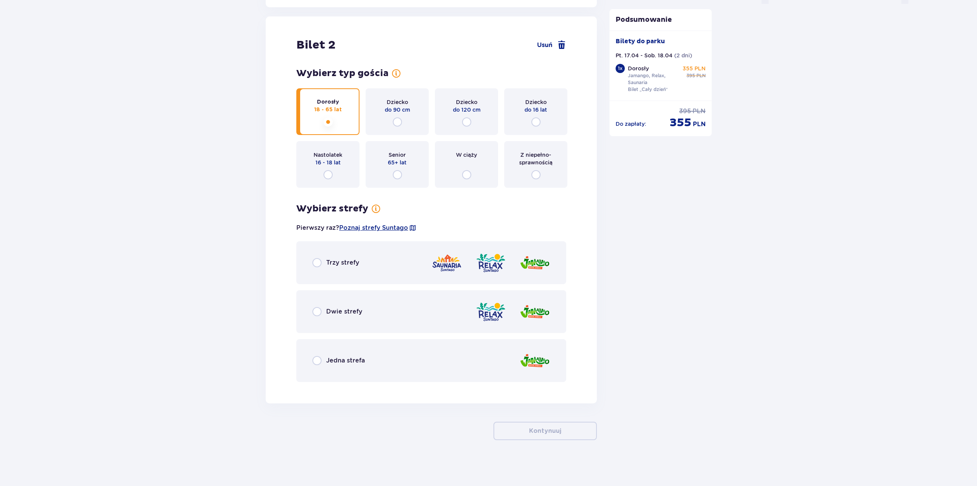
click at [377, 263] on div "Trzy strefy" at bounding box center [431, 262] width 270 height 43
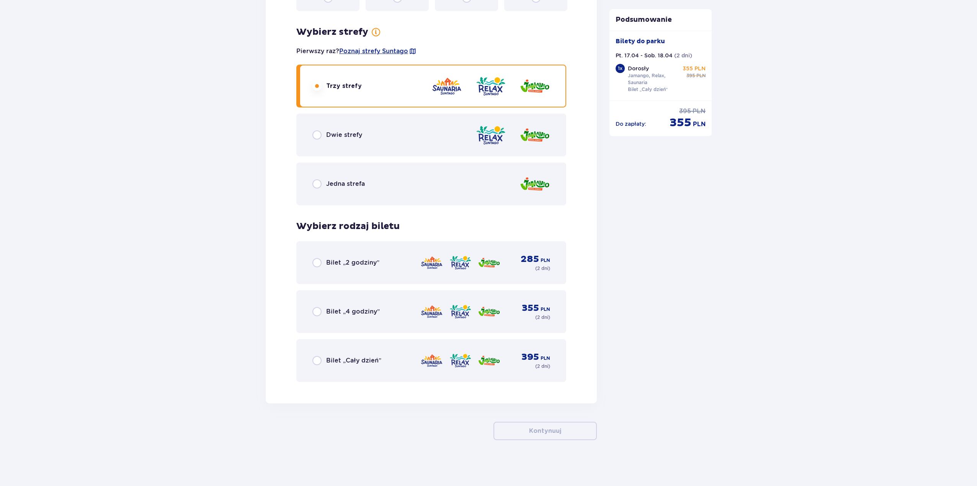
click at [384, 258] on div "Bilet „2 godziny” 285 PLN ( 2 dni )" at bounding box center [431, 263] width 238 height 18
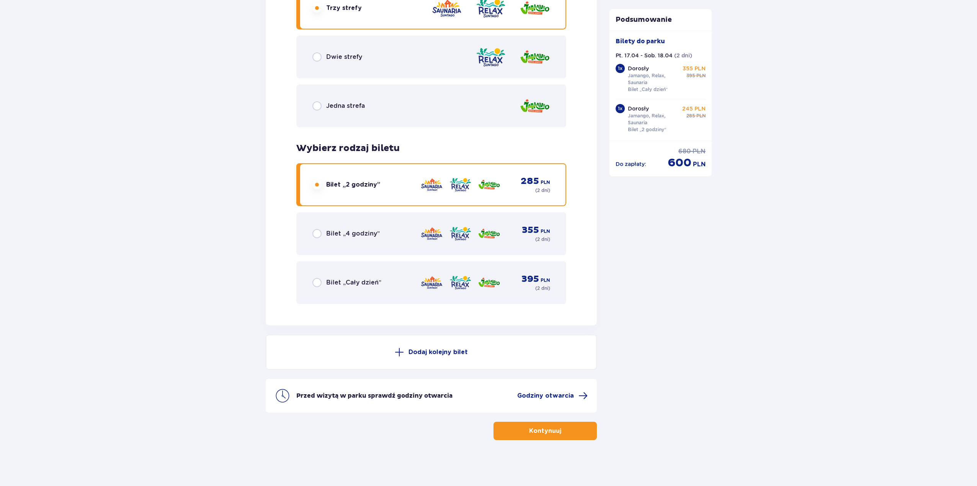
drag, startPoint x: 374, startPoint y: 311, endPoint x: 369, endPoint y: 278, distance: 33.8
click at [374, 311] on div "Bilet 2 Usuń Wybierz typ gościa dla biletu o numerze 2 Dorosły 18 - 65 lat Dzie…" at bounding box center [431, 44] width 331 height 564
click at [369, 278] on div "Bilet „Cały dzień” 395 PLN ( 2 dni )" at bounding box center [431, 283] width 238 height 18
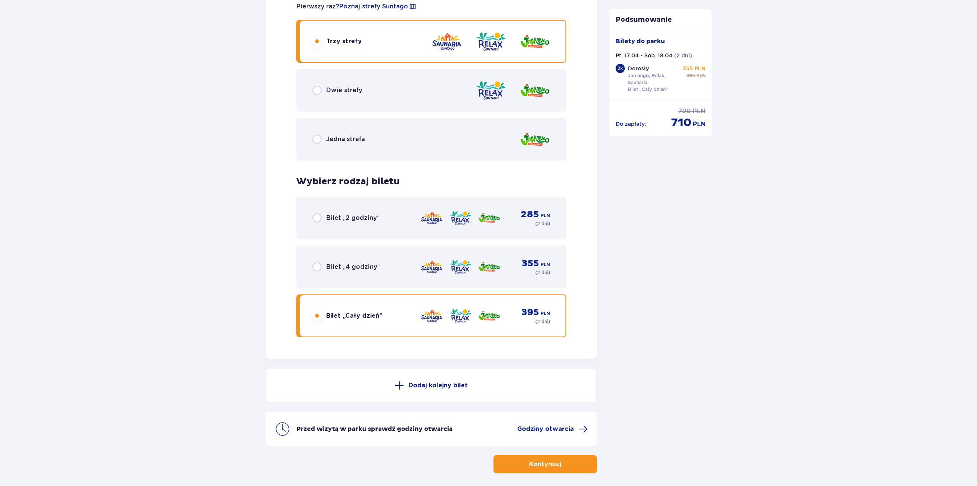
scroll to position [1077, 0]
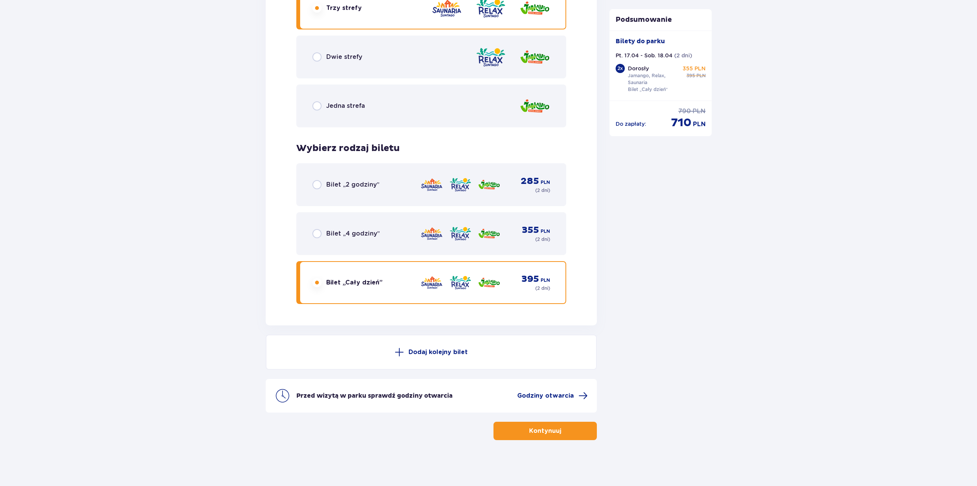
click at [584, 437] on button "Kontynuuj" at bounding box center [544, 431] width 103 height 18
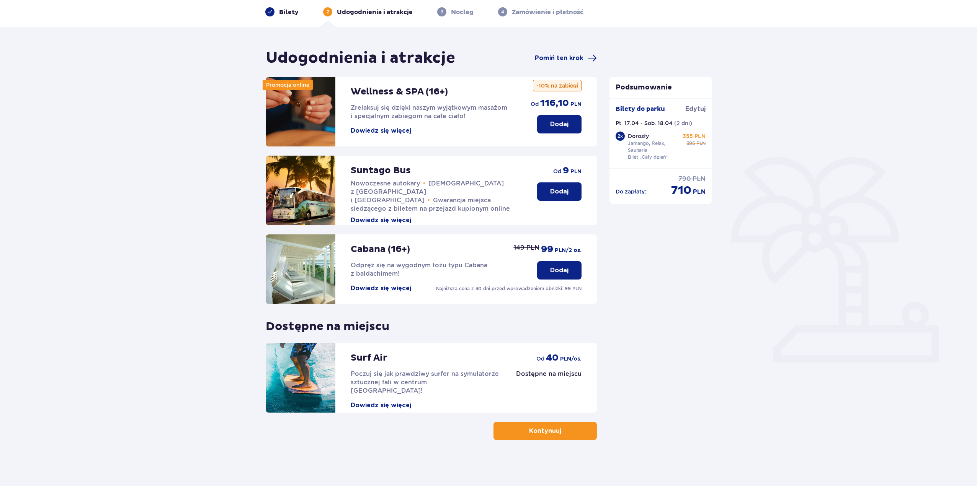
click at [529, 436] on p "Kontynuuj" at bounding box center [545, 431] width 32 height 8
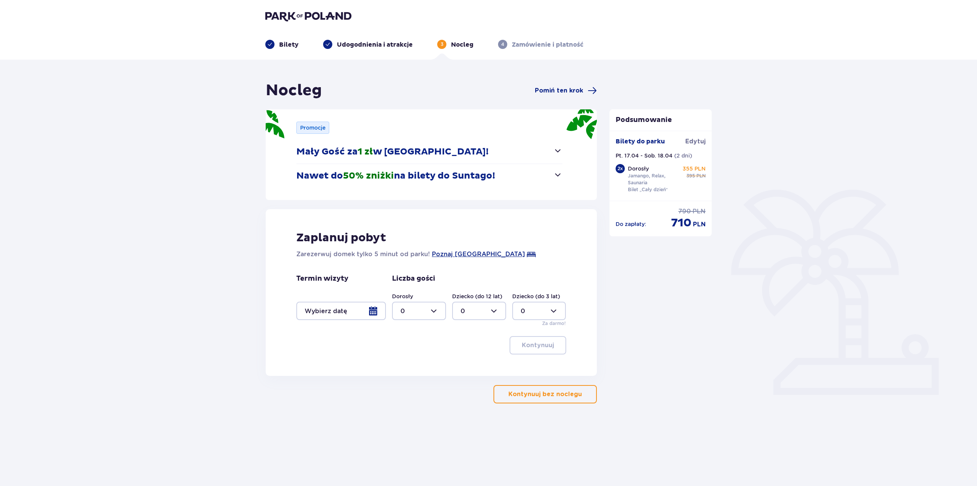
click at [511, 180] on button "Nawet do 50% zniżki na bilety do Suntago!" at bounding box center [429, 176] width 266 height 24
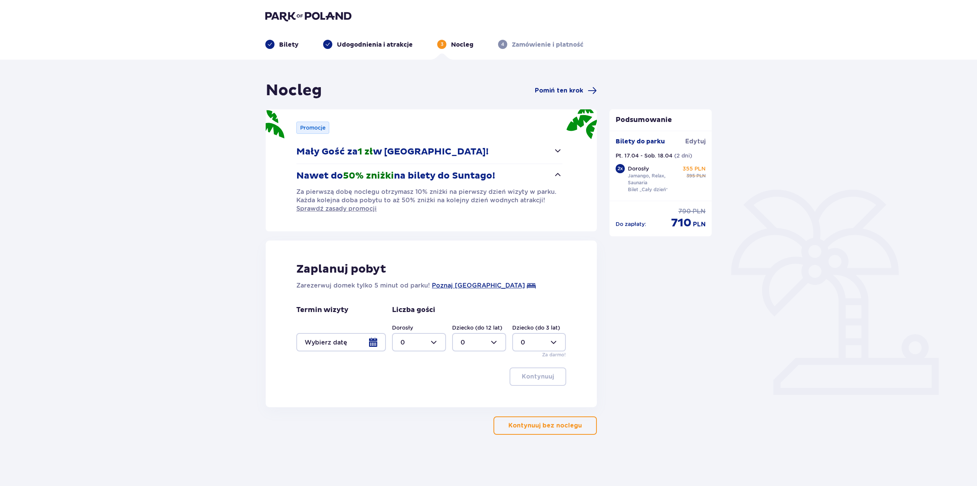
click at [349, 348] on div at bounding box center [341, 342] width 90 height 18
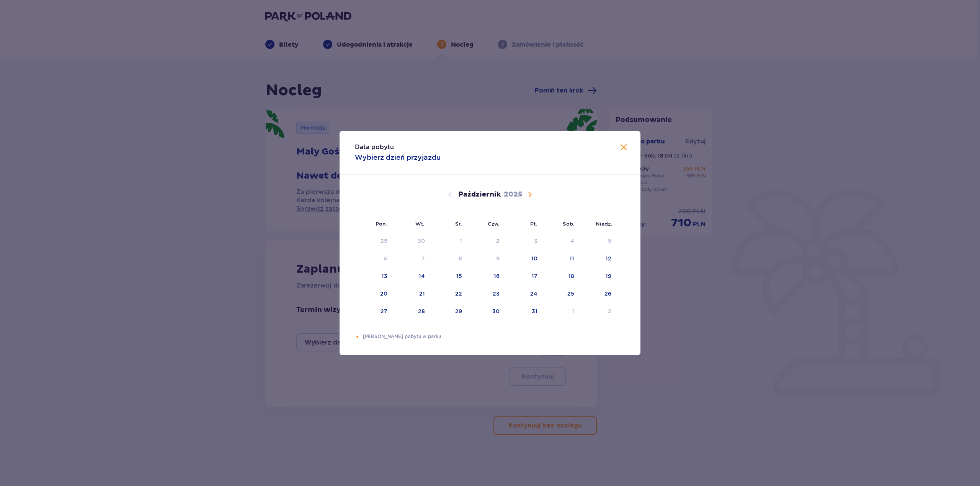
click at [523, 194] on div "Październik 2025" at bounding box center [489, 194] width 253 height 9
click at [525, 194] on div "Wrzesień 2025 1 2 3 4 5 6 7 8 9 10 11 12 13 14 15 16 17 18 19 20 21 22 23 24 25…" at bounding box center [489, 254] width 301 height 158
click at [529, 194] on span "Następny miesiąc" at bounding box center [529, 194] width 9 height 9
drag, startPoint x: 529, startPoint y: 194, endPoint x: 533, endPoint y: 194, distance: 5.0
click at [529, 194] on span "Następny miesiąc" at bounding box center [529, 194] width 9 height 9
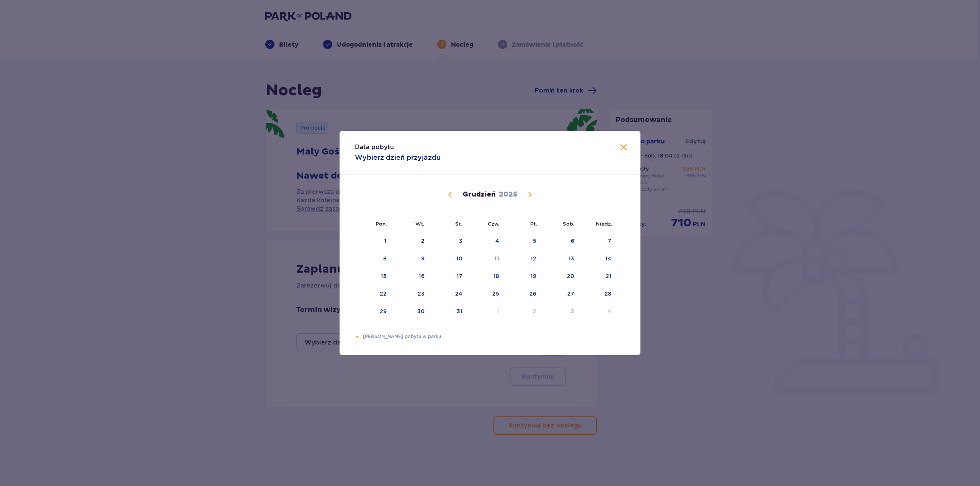
click at [533, 194] on span "Następny miesiąc" at bounding box center [529, 194] width 9 height 9
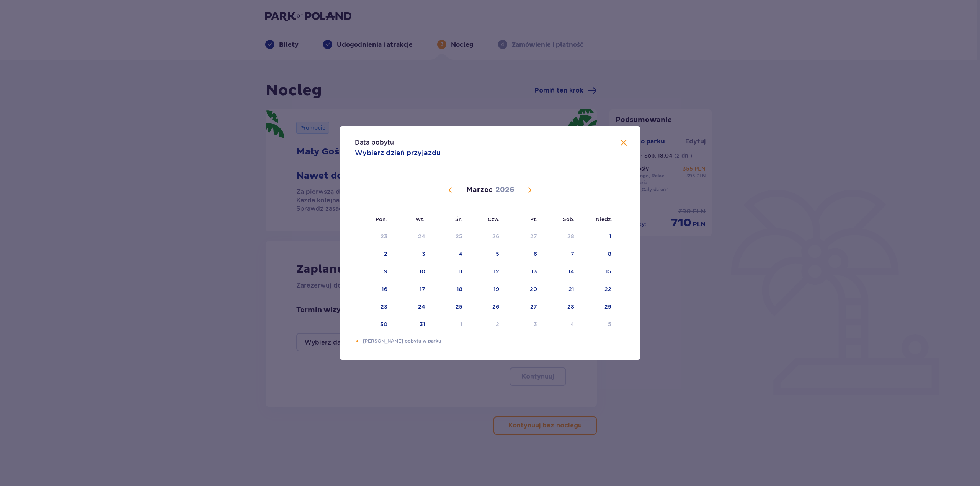
click at [533, 194] on span "Następny miesiąc" at bounding box center [529, 190] width 9 height 9
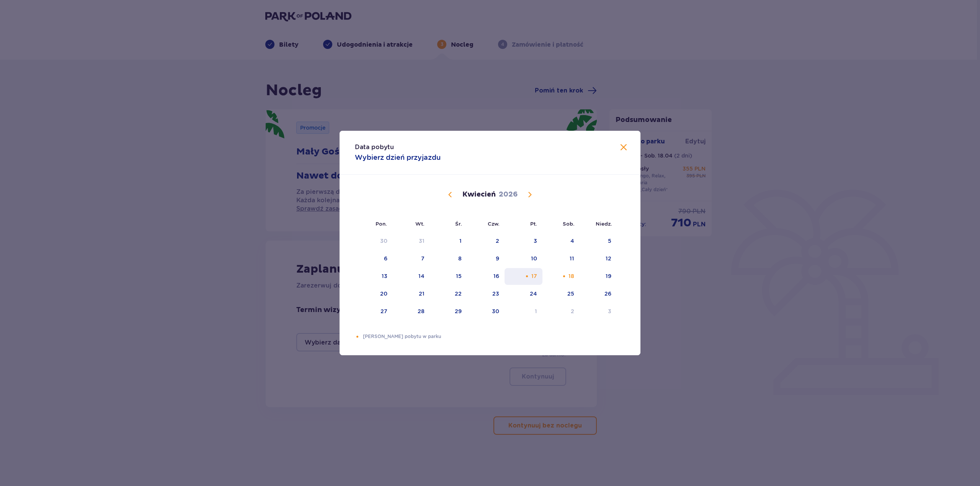
click at [530, 277] on div "17" at bounding box center [523, 276] width 38 height 17
click at [599, 277] on div "19" at bounding box center [597, 276] width 37 height 17
type input "17.04.26 - 19.04.26"
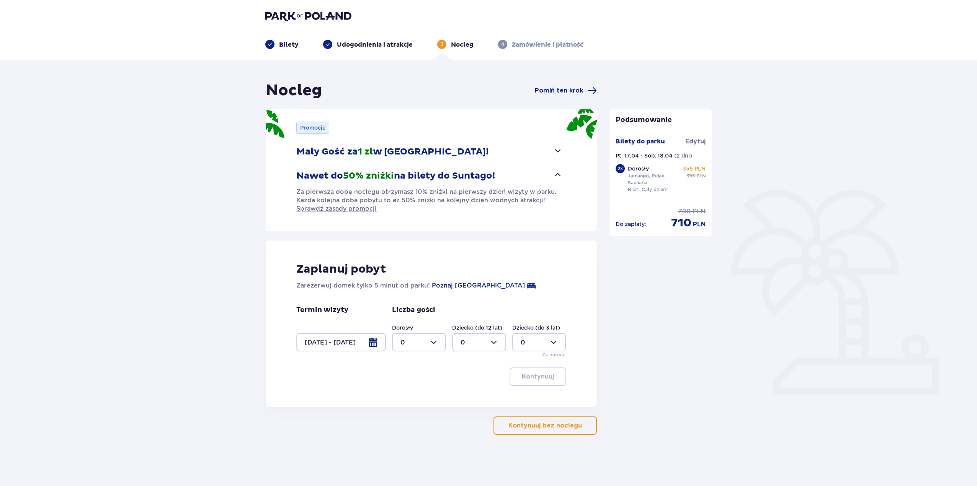
click at [433, 342] on div at bounding box center [419, 342] width 54 height 18
click at [411, 398] on div "2" at bounding box center [418, 398] width 37 height 8
type input "2"
click at [543, 380] on p "Kontynuuj" at bounding box center [538, 377] width 32 height 8
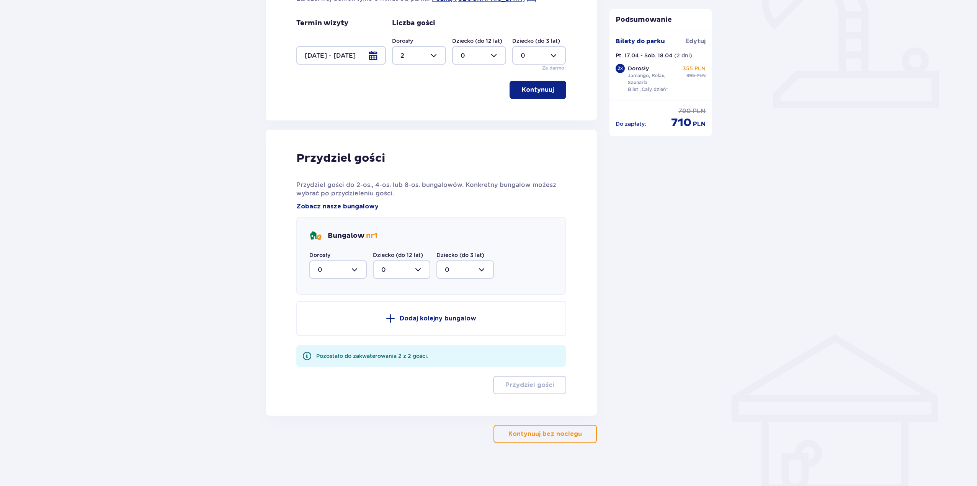
scroll to position [290, 0]
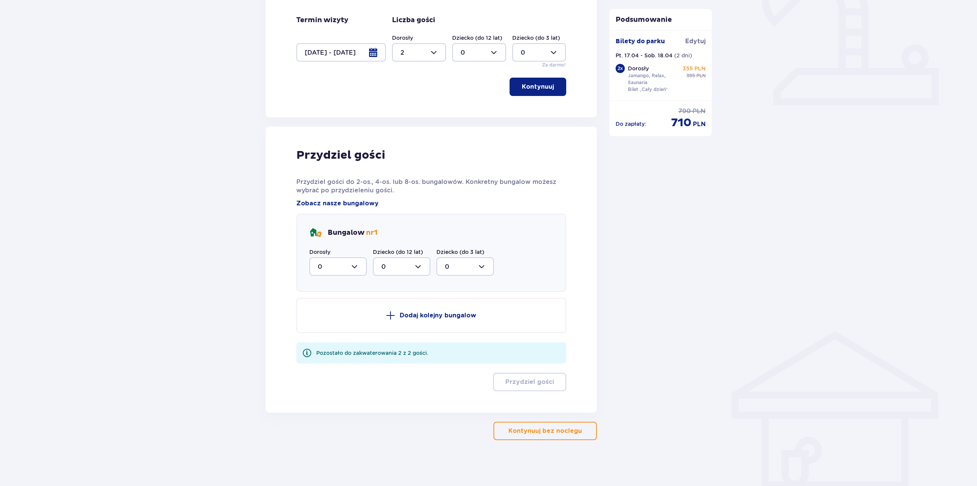
click at [346, 266] on div at bounding box center [337, 267] width 57 height 18
click at [336, 305] on div "1" at bounding box center [338, 306] width 41 height 8
click at [349, 264] on div at bounding box center [337, 267] width 57 height 18
click at [337, 325] on div "2" at bounding box center [338, 322] width 41 height 8
type input "2"
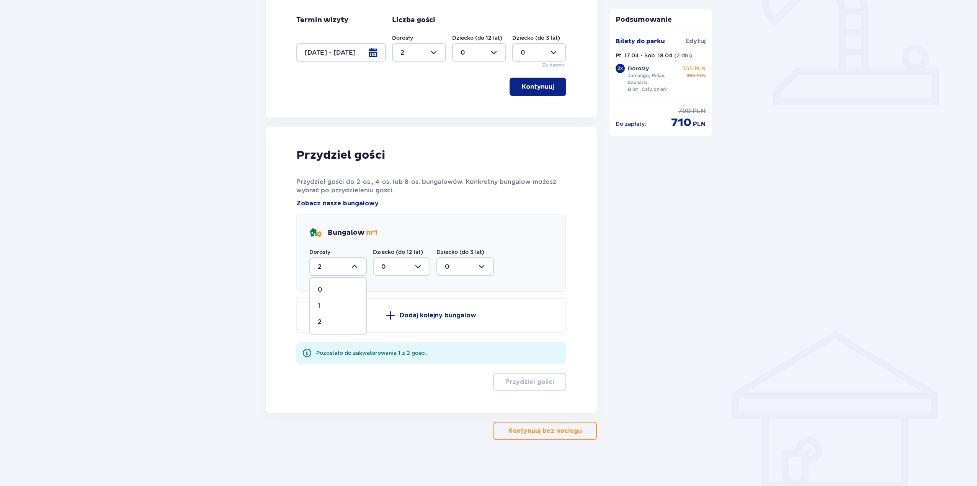
scroll to position [215, 0]
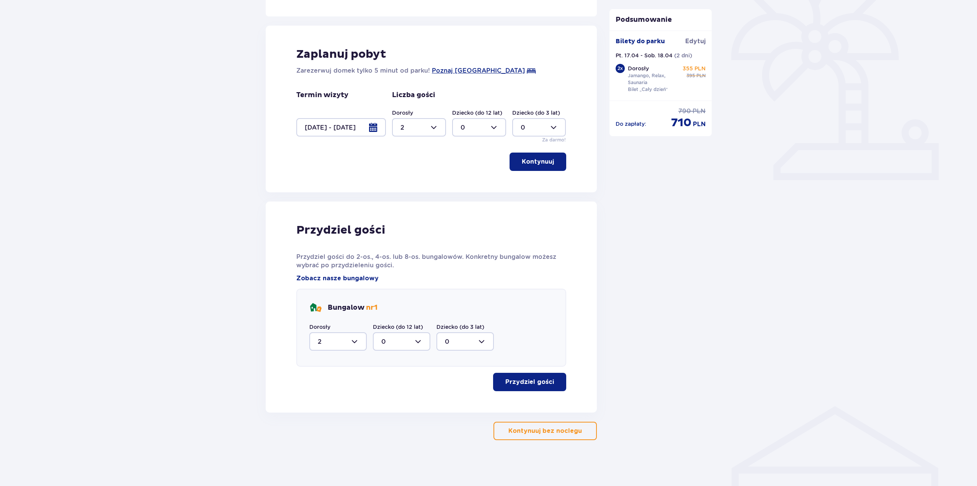
click at [519, 372] on div "Przydziel gości Przydziel gości do 2-os., 4-os. lub 8-os. bungalowów. Konkretny…" at bounding box center [431, 307] width 270 height 168
click at [517, 382] on p "Przydziel gości" at bounding box center [529, 382] width 49 height 8
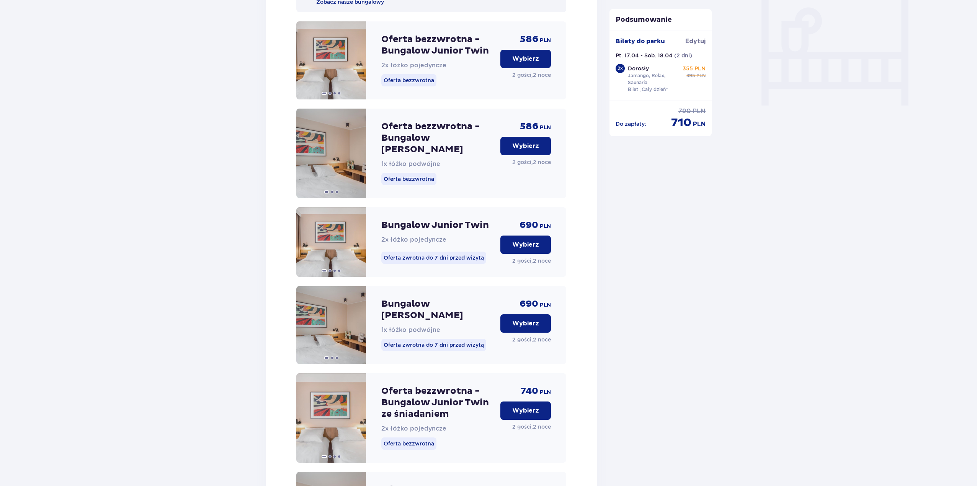
scroll to position [705, 0]
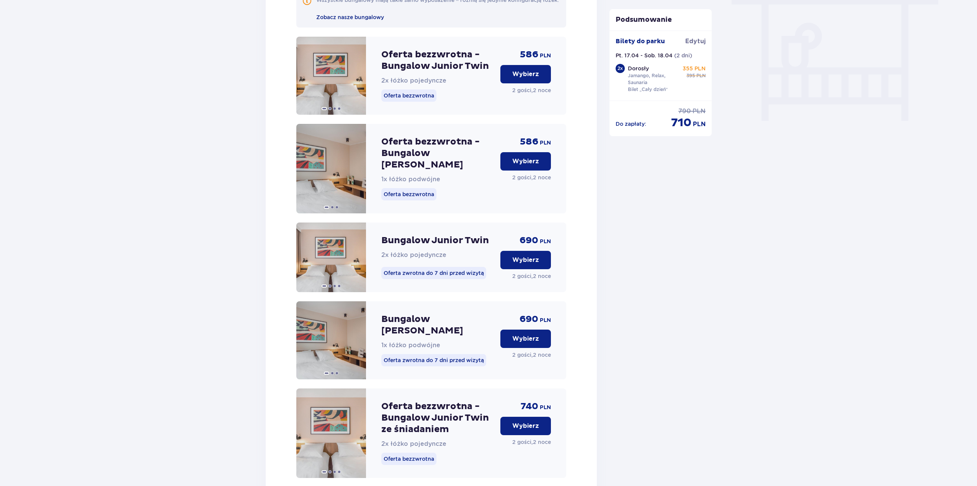
click at [525, 338] on p "Wybierz" at bounding box center [525, 339] width 27 height 8
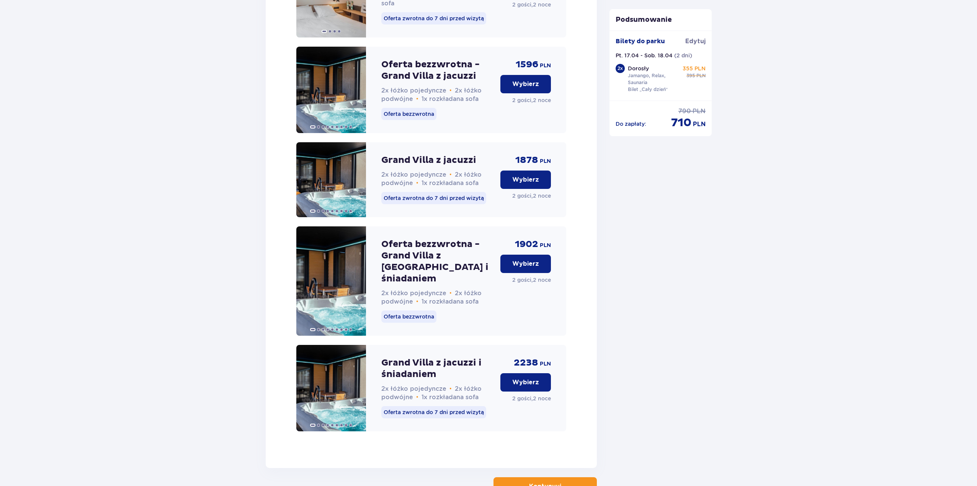
scroll to position [2216, 0]
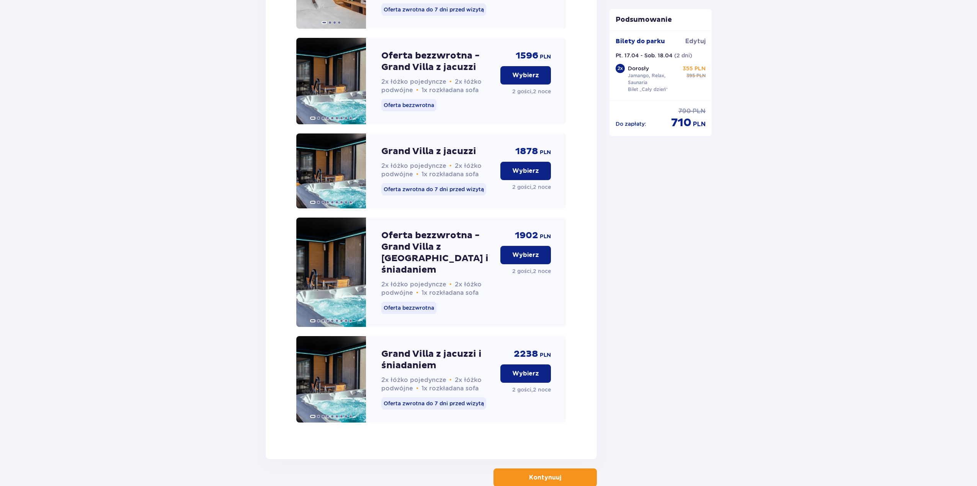
click at [530, 474] on p "Kontynuuj" at bounding box center [545, 478] width 32 height 8
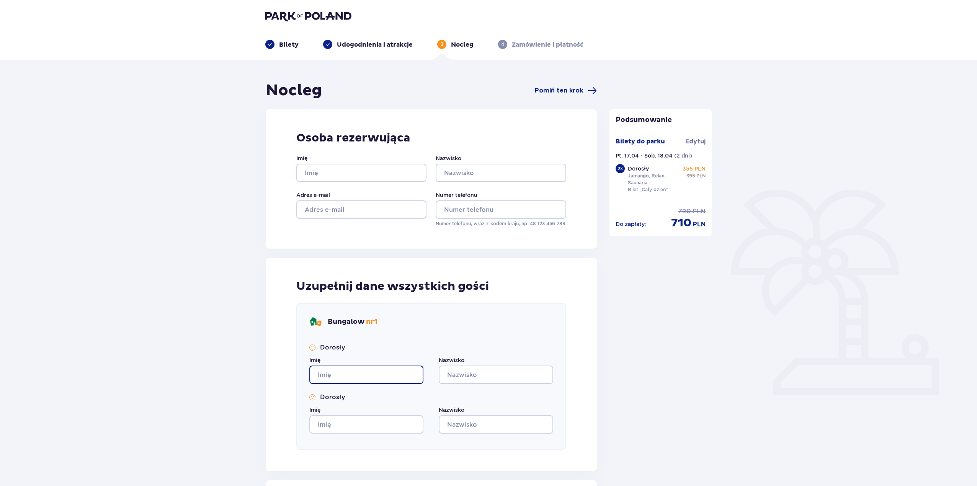
click at [390, 372] on input "Imię" at bounding box center [366, 375] width 114 height 18
type input "dwad"
click at [468, 377] on input "Nazwisko" at bounding box center [496, 375] width 114 height 18
type input "awdawd"
click at [388, 420] on input "Imię" at bounding box center [366, 425] width 114 height 18
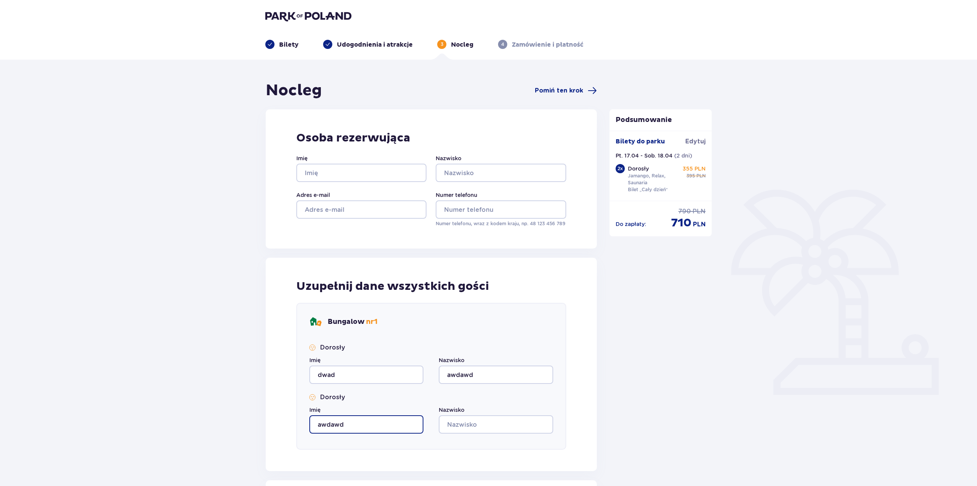
type input "awdawd"
click at [473, 425] on input "wa" at bounding box center [496, 425] width 114 height 18
type input "wadwad"
click at [370, 174] on input "Imię" at bounding box center [361, 173] width 130 height 18
type input "dawawd"
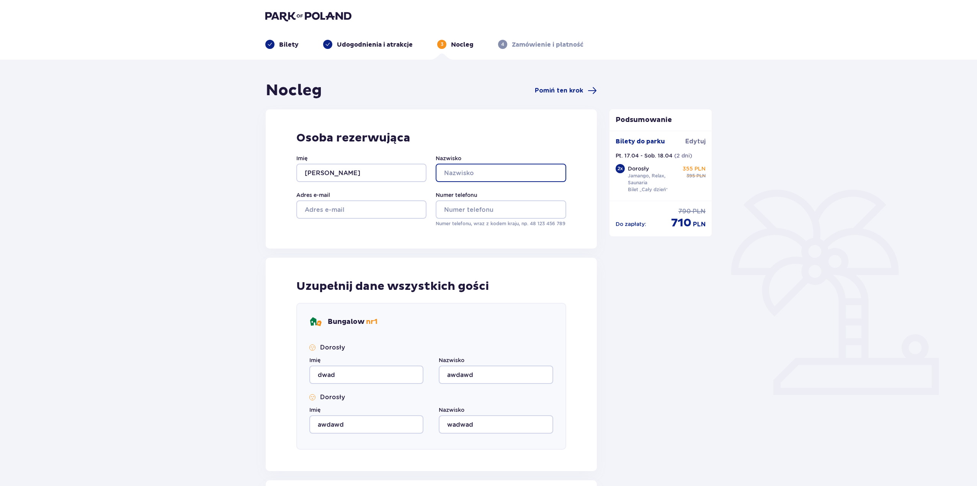
click at [485, 176] on input "Nazwisko" at bounding box center [501, 173] width 130 height 18
type input "awdawd"
click at [452, 208] on input "Numer telefonu" at bounding box center [501, 210] width 130 height 18
type input "121321456"
click at [382, 211] on input "Adres e-mail" at bounding box center [361, 210] width 130 height 18
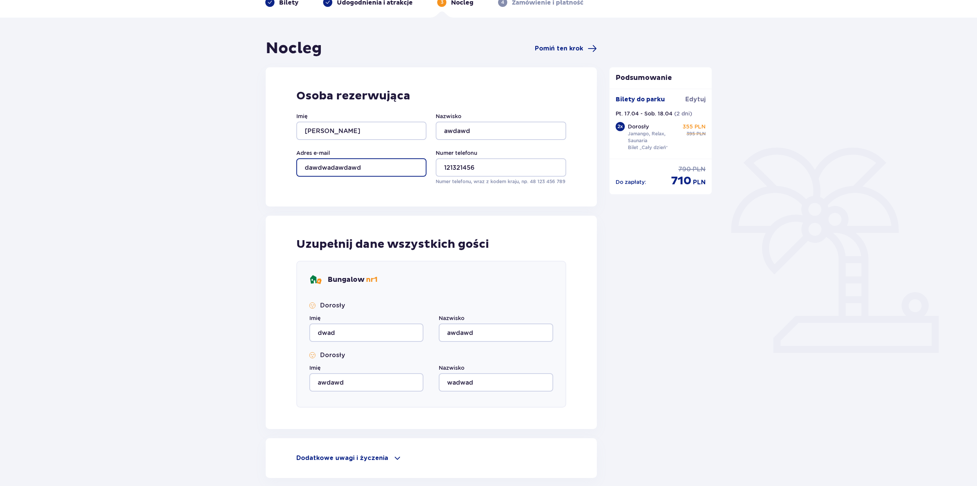
scroll to position [108, 0]
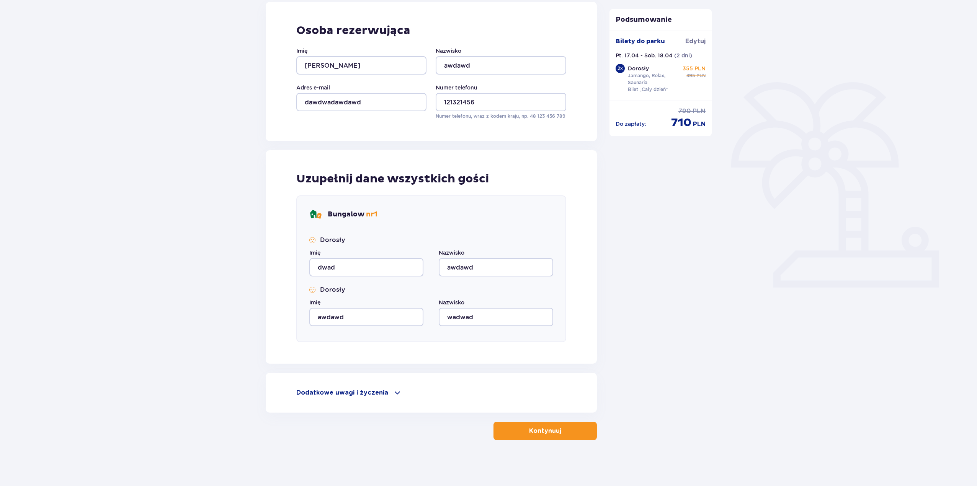
click at [523, 436] on button "Kontynuuj" at bounding box center [544, 431] width 103 height 18
click at [390, 111] on input "dawdwadawdawd" at bounding box center [361, 102] width 130 height 18
type input "dawdwadawdawd@gmail.com"
click at [543, 434] on p "Kontynuuj" at bounding box center [545, 431] width 32 height 8
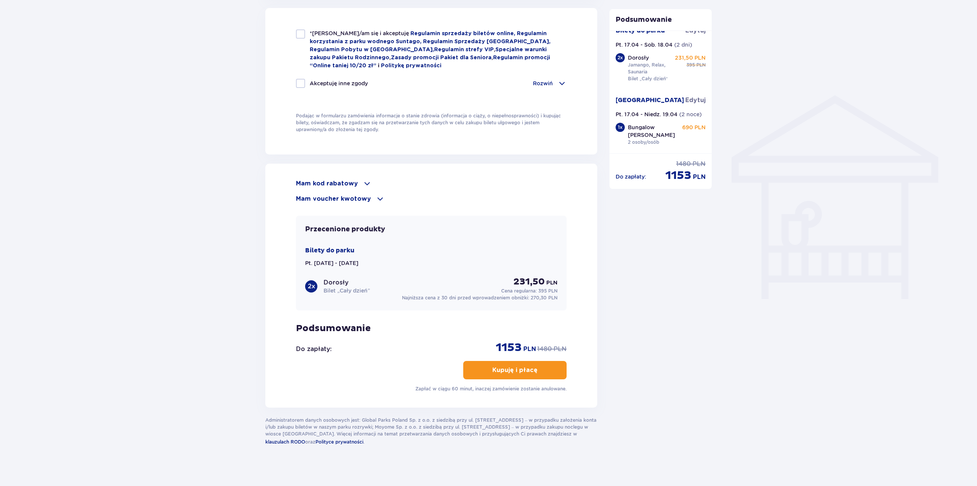
scroll to position [530, 0]
